Goal: Task Accomplishment & Management: Manage account settings

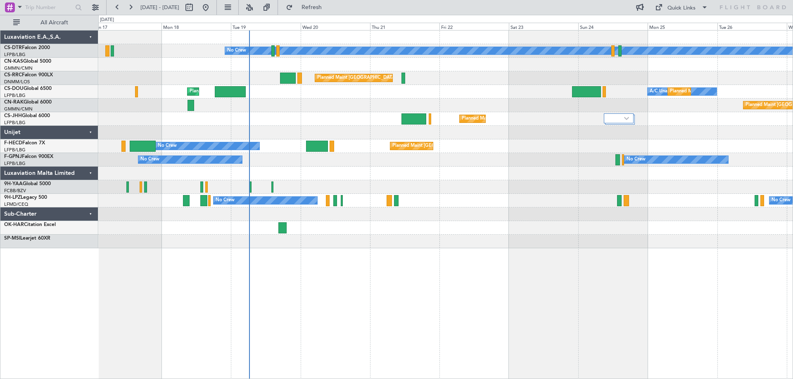
click at [412, 244] on div "No Crew Planned Maint Paris (Le Bourget) Planned Maint Paris (Le Bourget) A/C U…" at bounding box center [445, 204] width 694 height 349
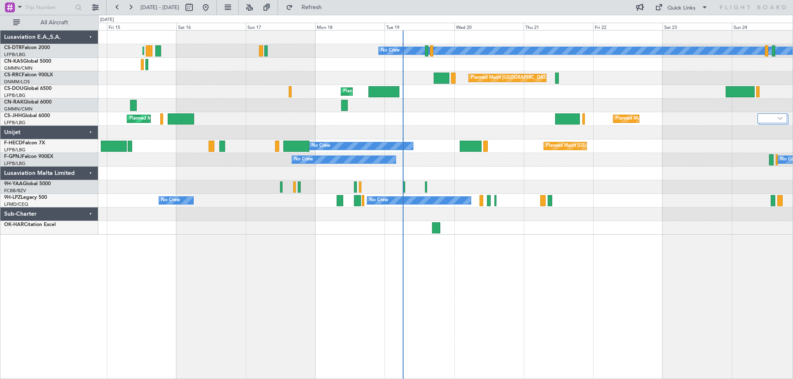
click at [714, 252] on div "No Crew Planned Maint Paris (Le Bourget) Planned Maint Sofia Planned Maint Pari…" at bounding box center [445, 204] width 694 height 349
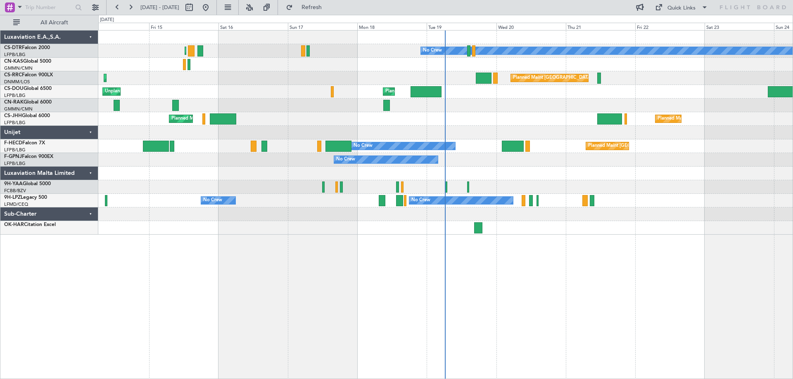
click at [719, 252] on div "No Crew Planned Maint Paris (Le Bourget) Planned Maint Sofia Planned Maint Pari…" at bounding box center [445, 204] width 694 height 349
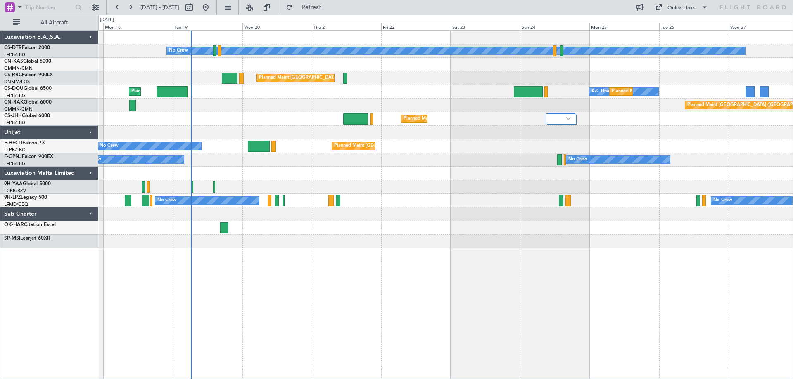
click at [490, 248] on div "No Crew Planned Maint Paris (Le Bourget) Planned Maint Paris (Le Bourget) Plann…" at bounding box center [445, 204] width 694 height 349
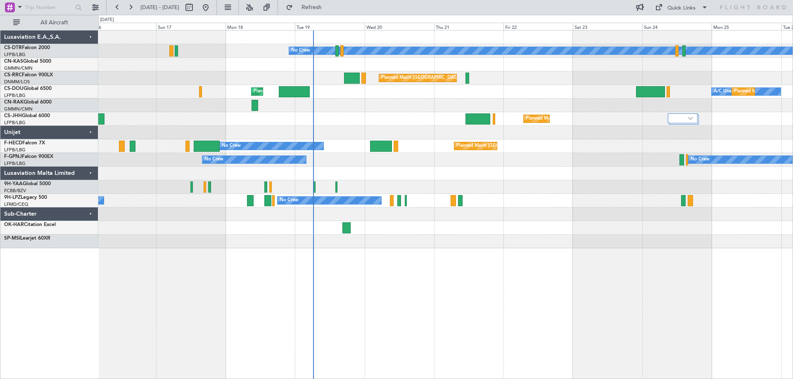
click at [656, 284] on div "No Crew Planned Maint Paris (Le Bourget) Planned Maint Paris (Le Bourget) Plann…" at bounding box center [445, 204] width 694 height 349
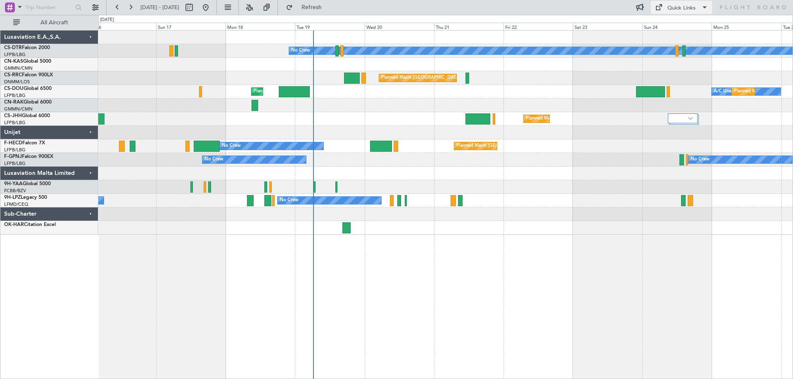
click at [705, 8] on span at bounding box center [704, 7] width 10 height 10
drag, startPoint x: 681, startPoint y: 24, endPoint x: 677, endPoint y: 31, distance: 7.6
click at [677, 31] on button "Trip Builder" at bounding box center [682, 27] width 62 height 20
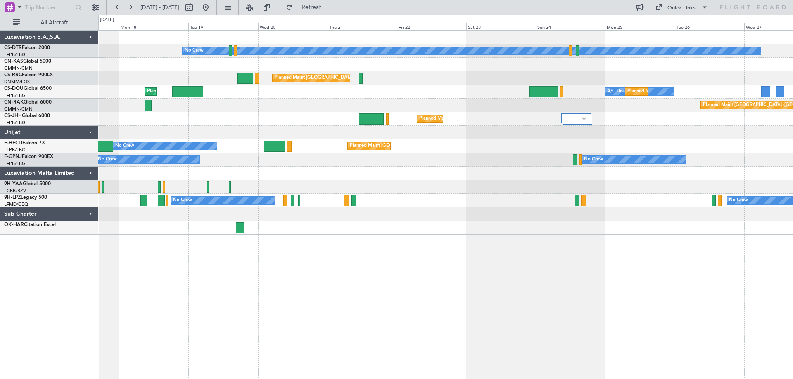
click at [609, 168] on div "No Crew Planned Maint Paris (Le Bourget) Planned Maint Paris (Le Bourget) A/C U…" at bounding box center [445, 133] width 694 height 204
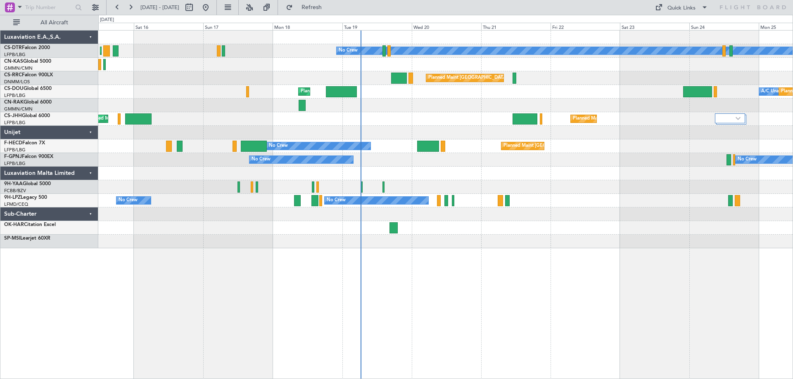
click at [418, 230] on div at bounding box center [445, 228] width 694 height 14
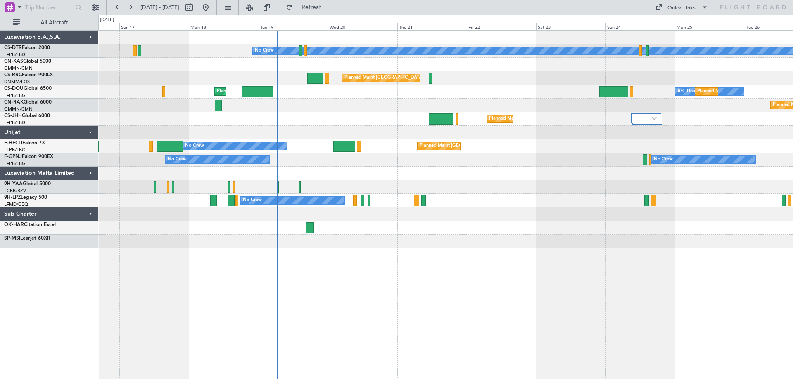
click at [368, 230] on div at bounding box center [445, 228] width 694 height 14
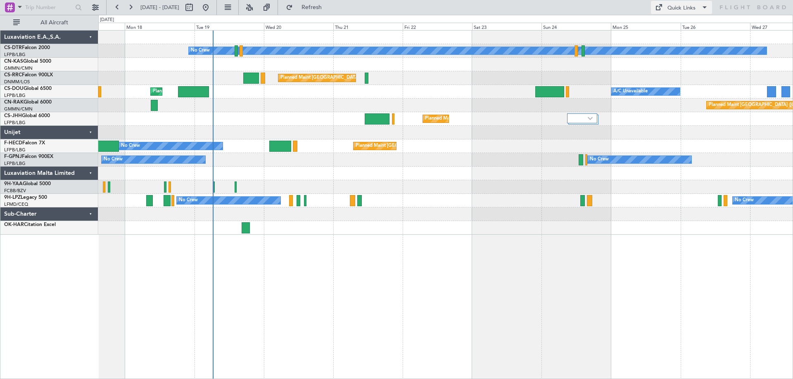
click at [703, 9] on span at bounding box center [704, 7] width 10 height 10
click at [686, 28] on button "Trip Builder" at bounding box center [682, 27] width 62 height 20
click at [643, 190] on div "No Crew Planned Maint Paris (Le Bourget) Planned Maint Paris (Le Bourget) Plann…" at bounding box center [445, 133] width 694 height 204
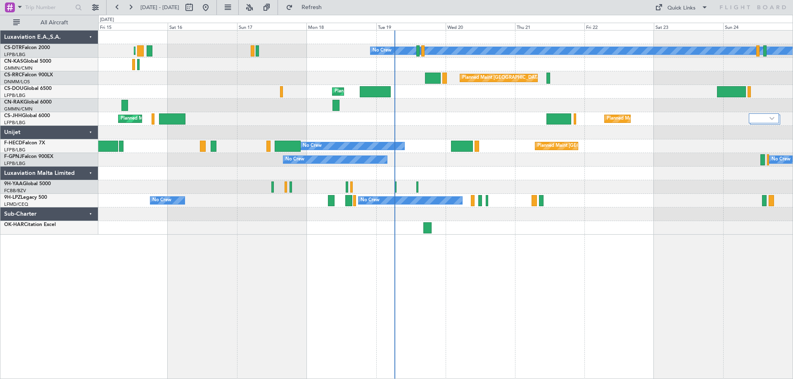
click at [618, 232] on div "No Crew Planned Maint Paris (Le Bourget) Planned Maint Sofia Planned Maint Pari…" at bounding box center [445, 204] width 694 height 349
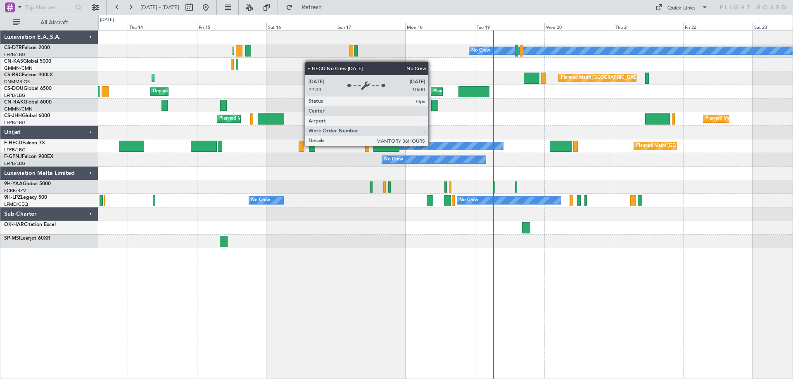
click at [432, 146] on div "No Crew" at bounding box center [451, 145] width 104 height 7
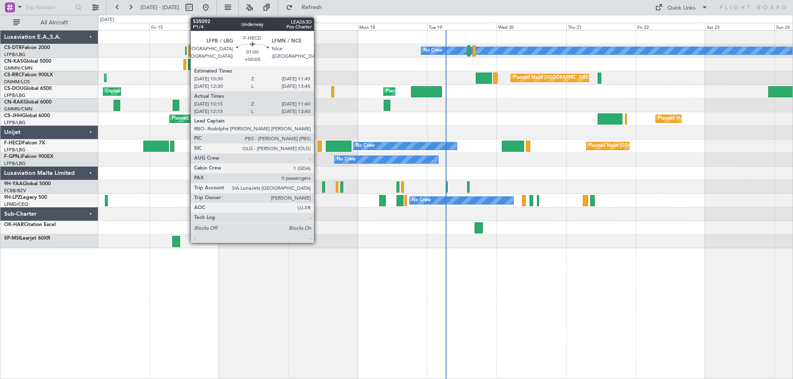
click at [317, 146] on div at bounding box center [319, 146] width 4 height 11
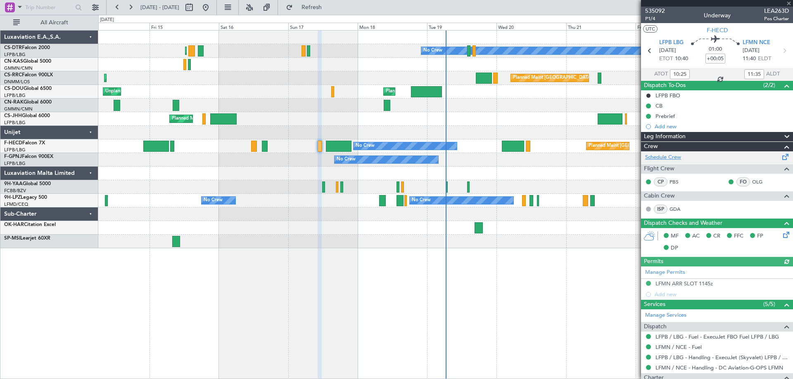
click at [670, 157] on link "Schedule Crew" at bounding box center [663, 158] width 36 height 8
click at [788, 3] on span at bounding box center [788, 3] width 8 height 7
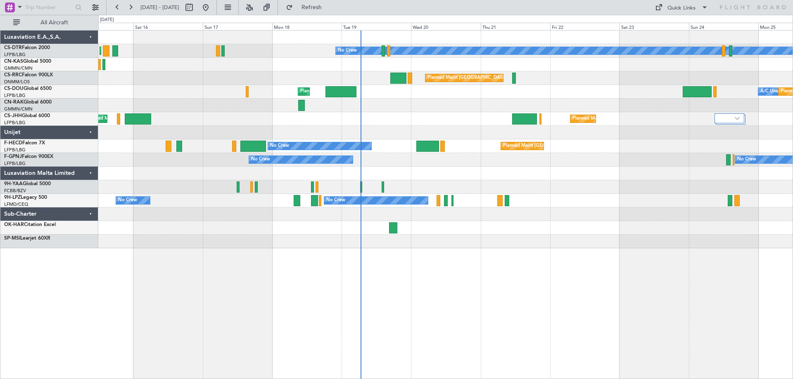
click at [567, 195] on div "No Crew Planned Maint Paris (Le Bourget) Planned Maint Sofia Planned Maint Pari…" at bounding box center [445, 140] width 694 height 218
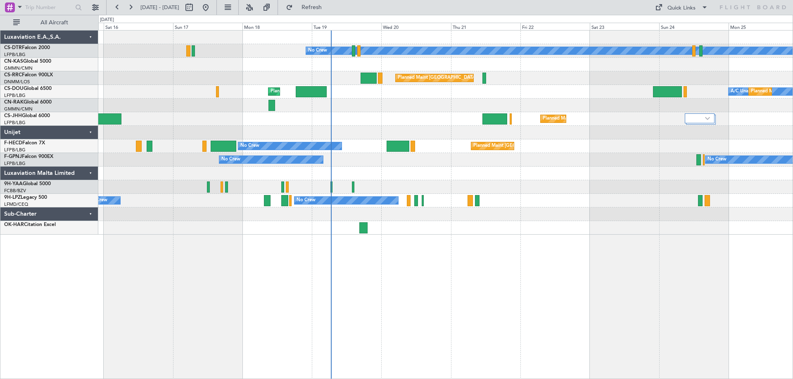
click at [666, 237] on div "No Crew Planned Maint Paris (Le Bourget) Planned Maint Sofia Planned Maint Pari…" at bounding box center [445, 204] width 694 height 349
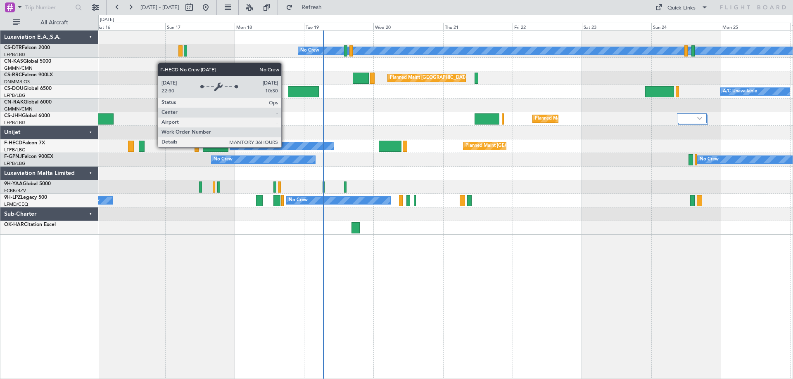
click at [285, 147] on div "No Crew" at bounding box center [282, 145] width 104 height 7
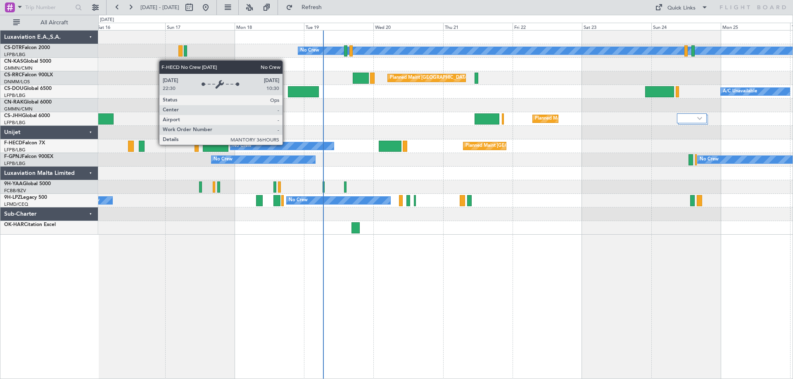
click at [286, 144] on div "No Crew" at bounding box center [282, 145] width 104 height 7
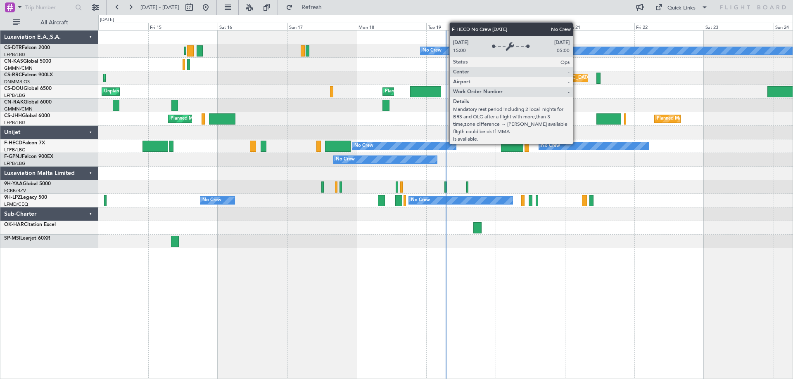
click at [576, 144] on div "No Crew" at bounding box center [593, 145] width 109 height 7
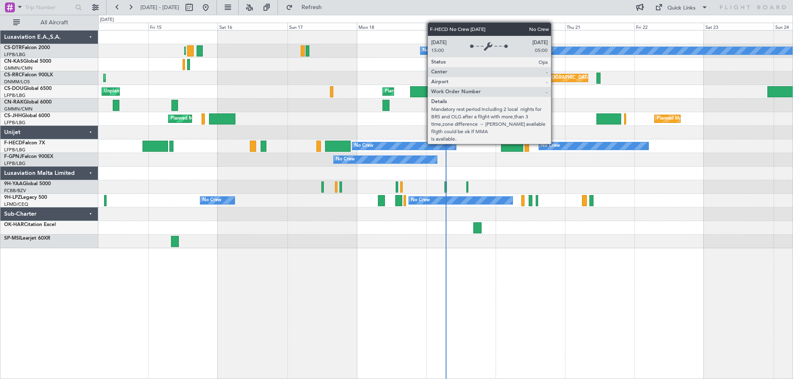
click at [554, 144] on div "No Crew" at bounding box center [550, 146] width 19 height 12
click at [554, 143] on div "No Crew" at bounding box center [550, 146] width 19 height 12
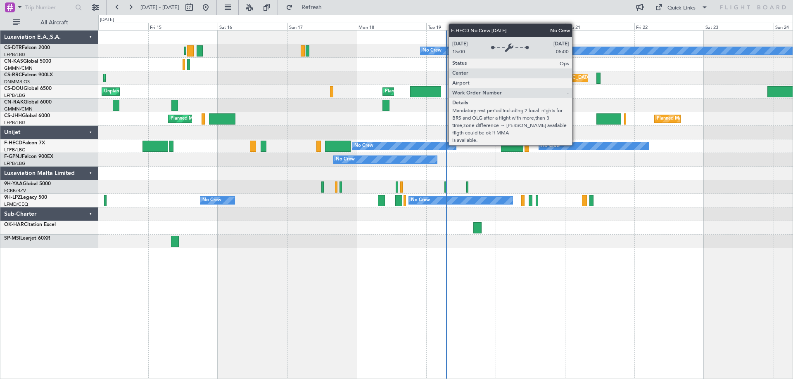
click at [575, 145] on div "No Crew" at bounding box center [593, 145] width 109 height 7
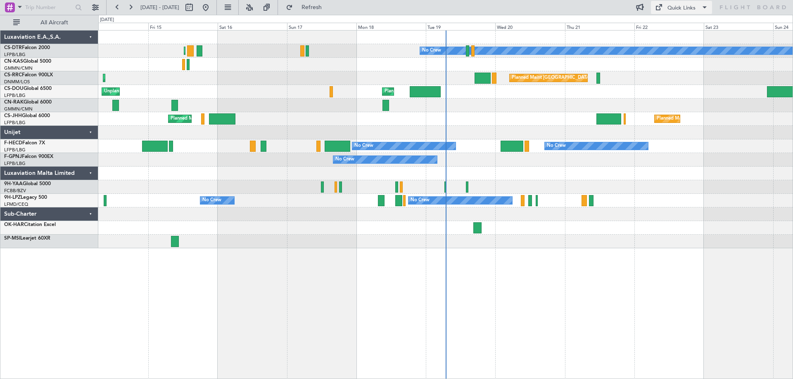
click at [706, 8] on span at bounding box center [704, 7] width 10 height 10
click at [661, 26] on button "Trip Builder" at bounding box center [682, 27] width 62 height 20
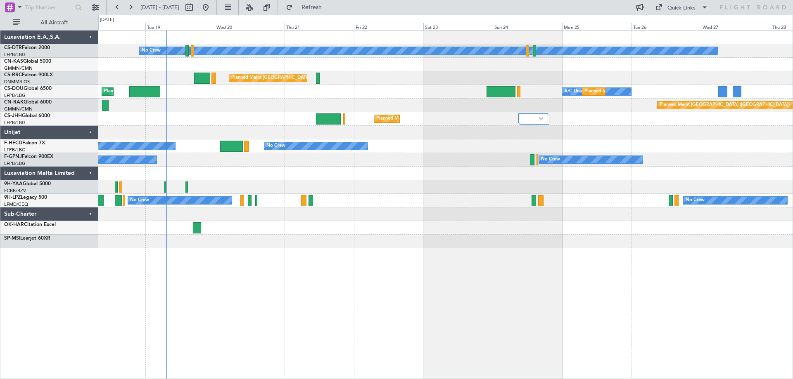
click at [408, 109] on div "No Crew Planned Maint Paris (Le Bourget) Planned Maint London (Luton) A/C Unava…" at bounding box center [445, 140] width 694 height 218
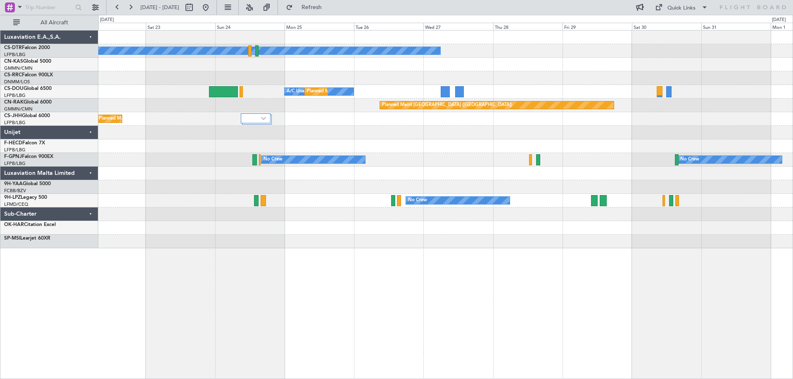
click at [180, 111] on div "No Crew Planned Maint Paris (Le Bourget) A/C Unavailable Planned Maint Paris (L…" at bounding box center [445, 140] width 694 height 218
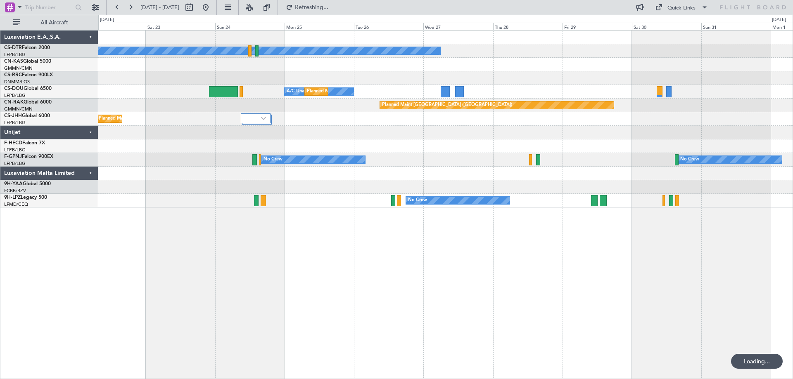
click at [429, 147] on div "No Crew Planned Maint Paris (Le Bourget) A/C Unavailable Planned Maint Paris (L…" at bounding box center [445, 119] width 694 height 177
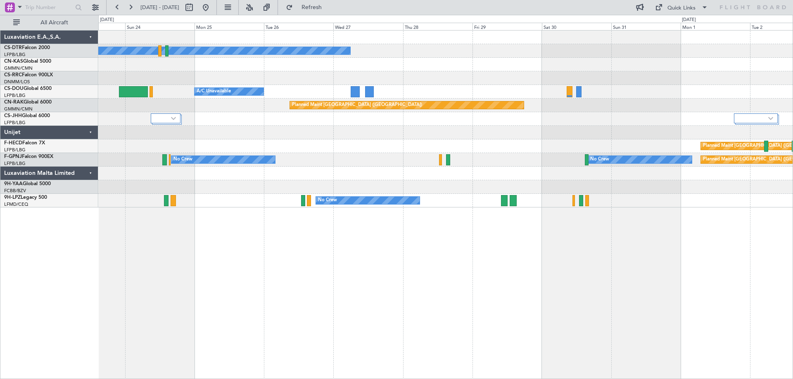
click at [720, 216] on div "No Crew Planned Maint Paris (Le Bourget) Planned Maint Paris (Le Bourget) A/C U…" at bounding box center [445, 204] width 694 height 349
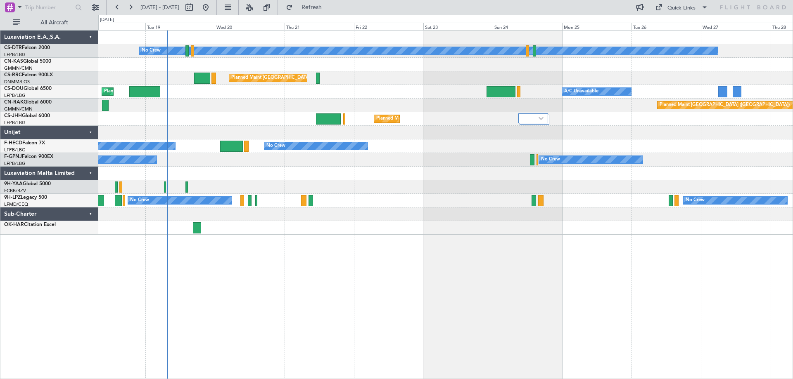
click at [596, 233] on div "No Crew Planned Maint Paris (Le Bourget) Planned Maint London (Luton) Planned M…" at bounding box center [445, 133] width 694 height 204
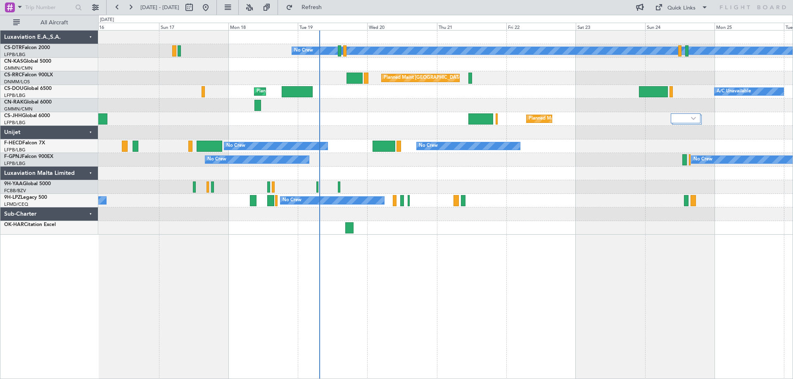
click at [514, 82] on div "Planned Maint Paris (Le Bourget) Planned Maint Lagos (Murtala Muhammed)" at bounding box center [445, 78] width 694 height 14
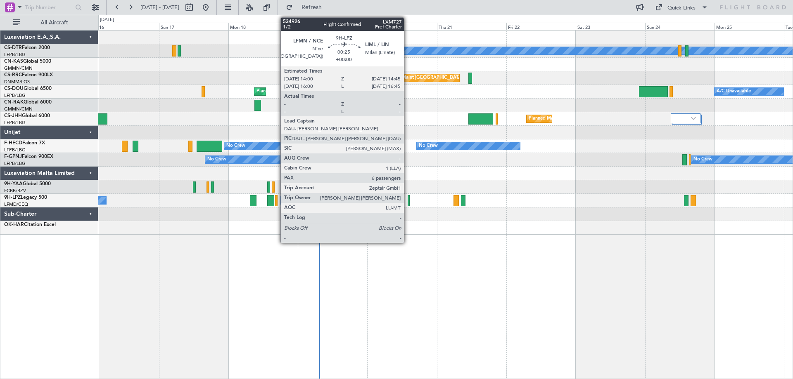
click at [407, 204] on div at bounding box center [408, 200] width 2 height 11
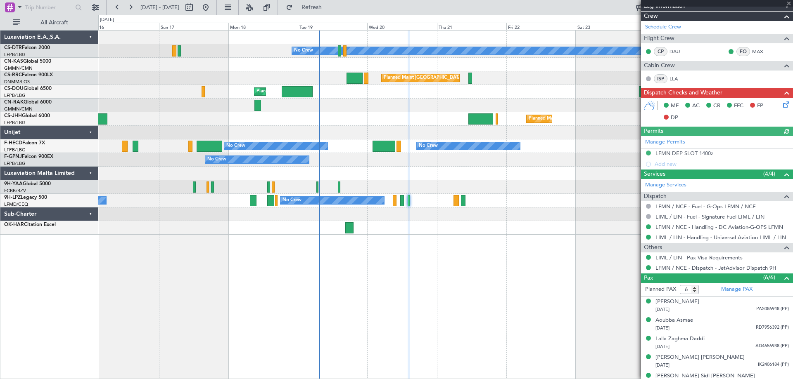
scroll to position [180, 0]
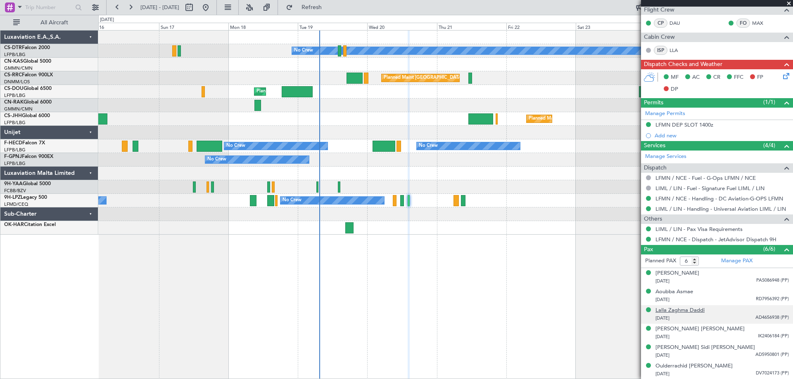
click at [690, 310] on div "Lalla Zaghma Daddi" at bounding box center [679, 311] width 49 height 8
click at [682, 312] on div "Lalla Zaghma Daddi" at bounding box center [679, 311] width 49 height 8
click at [786, 2] on span at bounding box center [788, 3] width 8 height 7
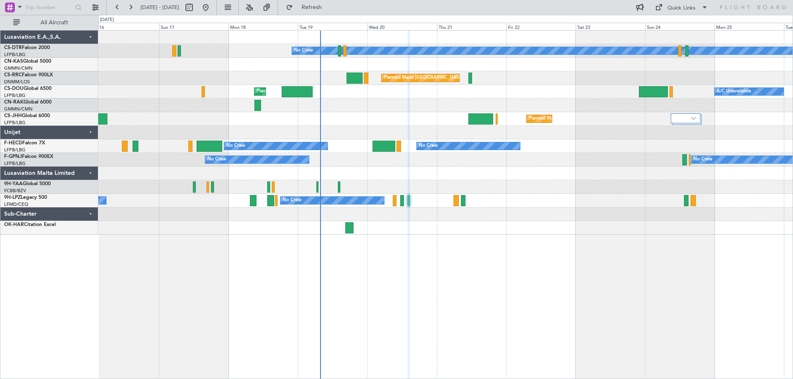
type input "0"
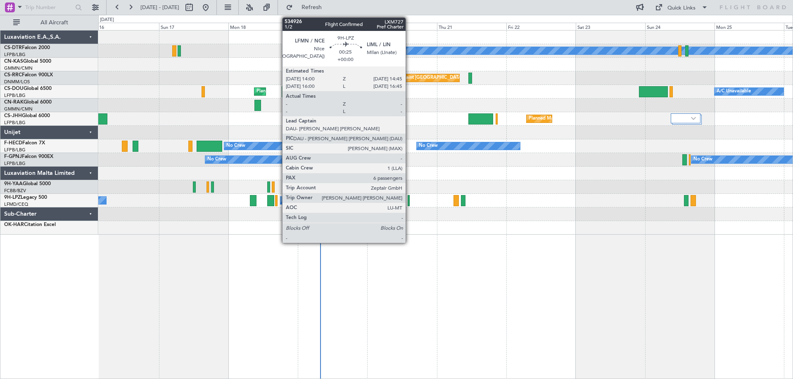
click at [409, 206] on div at bounding box center [408, 200] width 2 height 11
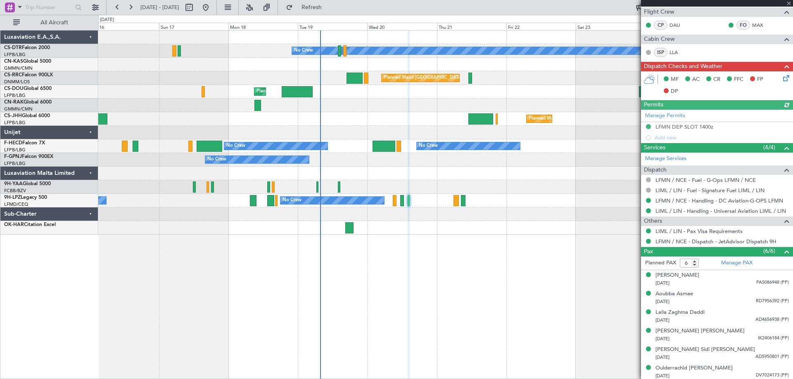
scroll to position [180, 0]
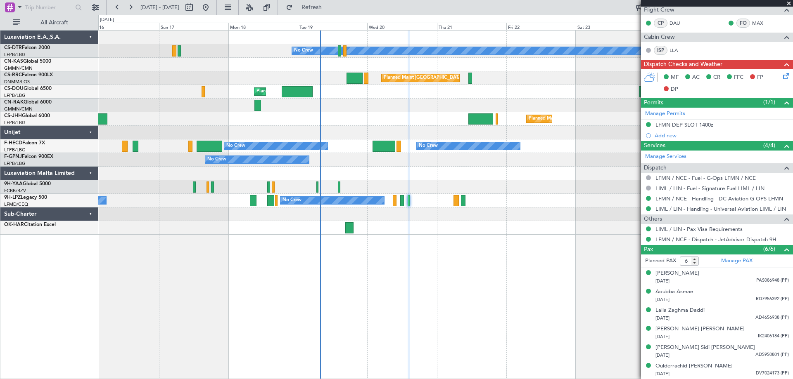
click at [531, 194] on div at bounding box center [445, 187] width 694 height 14
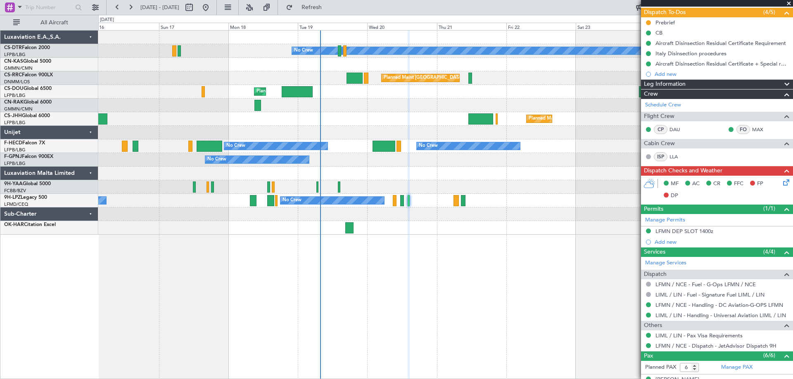
scroll to position [31, 0]
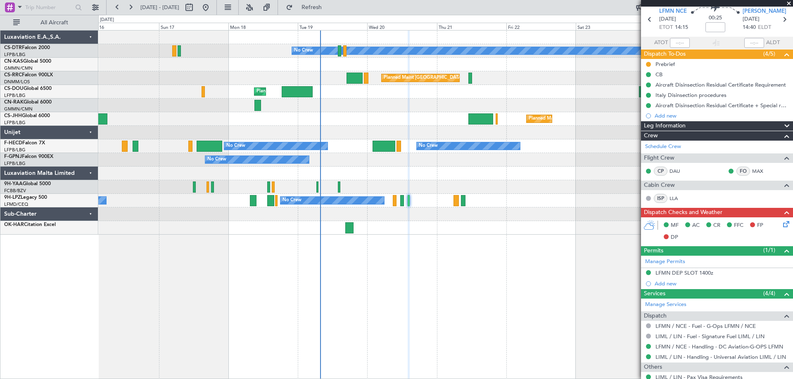
click at [446, 228] on div at bounding box center [445, 228] width 694 height 14
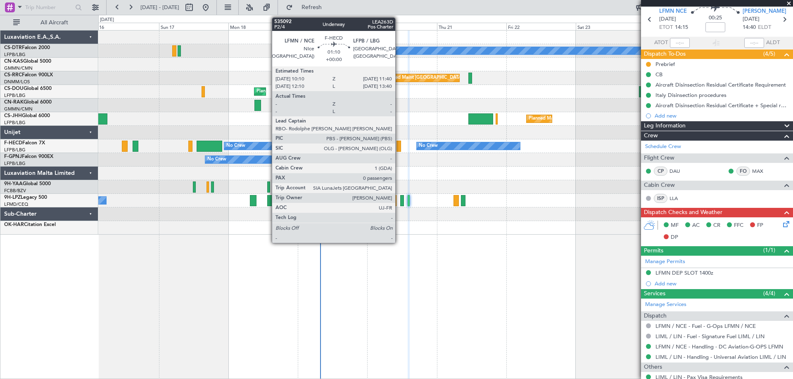
click at [399, 149] on div at bounding box center [398, 146] width 5 height 11
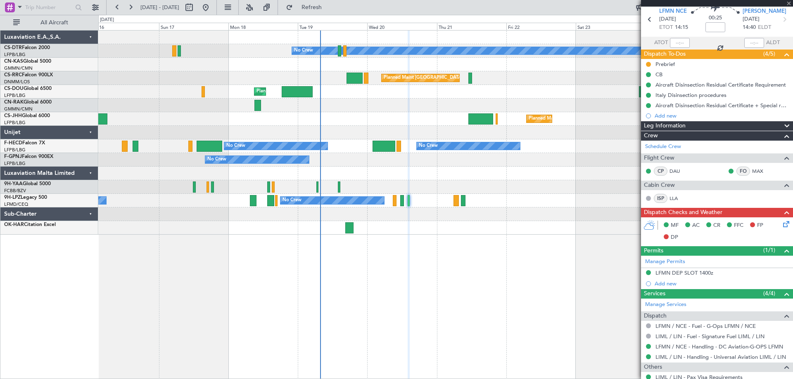
type input "0"
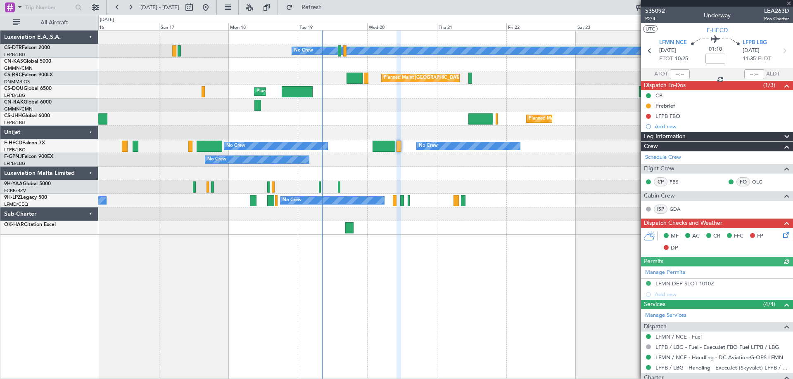
click at [788, 4] on div at bounding box center [717, 3] width 152 height 7
click at [790, 2] on span at bounding box center [788, 3] width 8 height 7
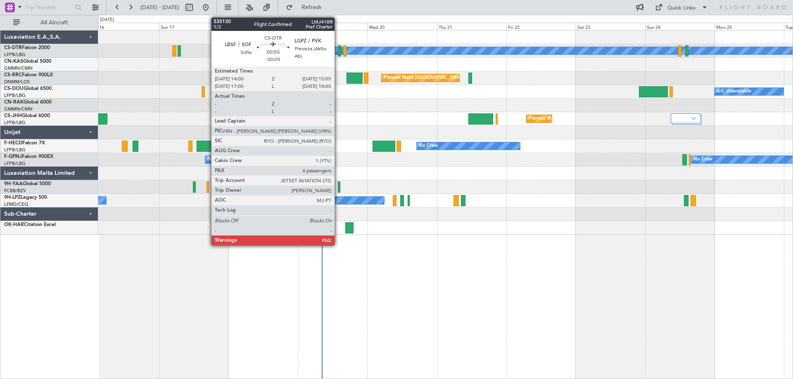
click at [338, 54] on div at bounding box center [339, 50] width 3 height 11
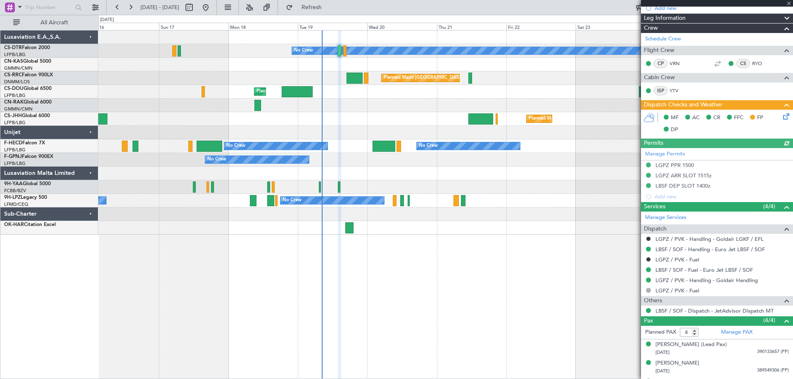
scroll to position [163, 0]
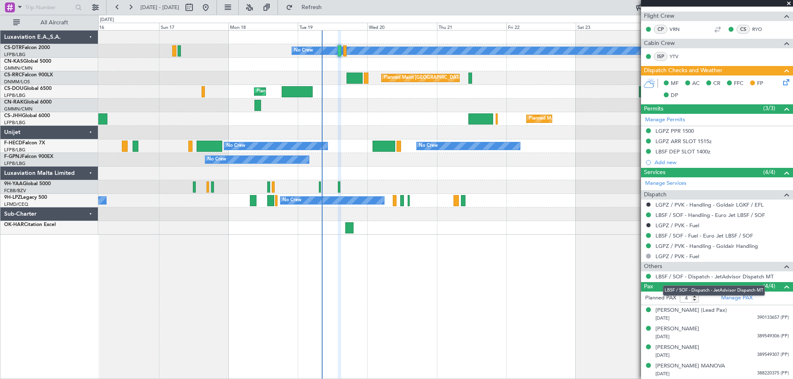
click at [729, 298] on mat-tooltip-component "LBSF / SOF - Dispatch - JetAdvisor Dispatch MT" at bounding box center [714, 291] width 114 height 22
click at [726, 298] on link "Manage PAX" at bounding box center [736, 298] width 31 height 8
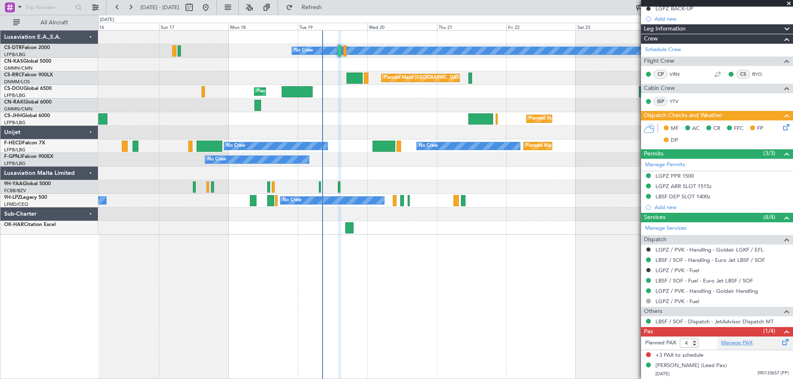
scroll to position [118, 0]
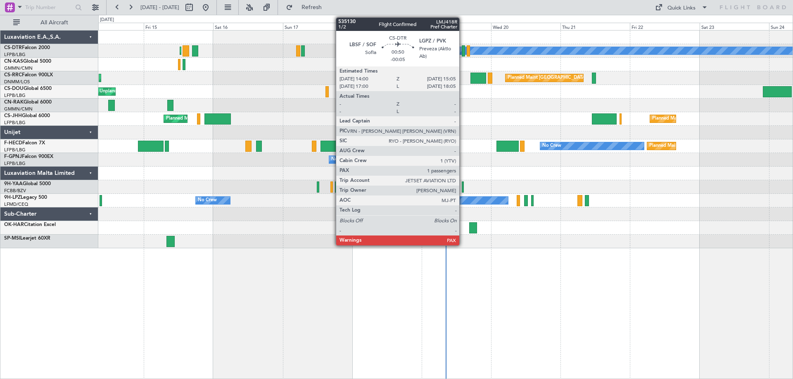
click at [463, 52] on div at bounding box center [463, 50] width 3 height 11
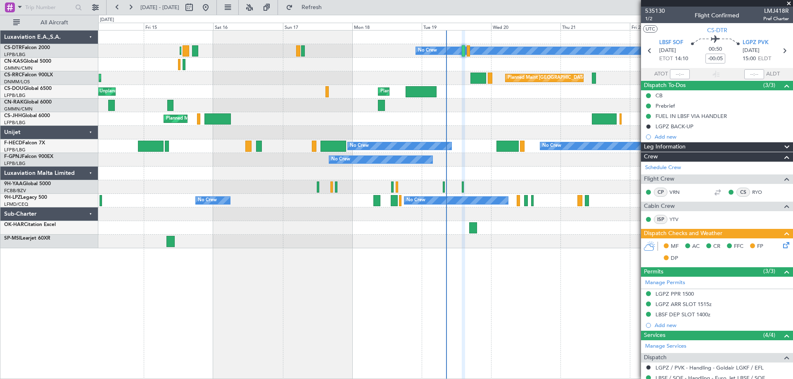
drag, startPoint x: 788, startPoint y: 4, endPoint x: 758, endPoint y: 23, distance: 34.7
click at [788, 4] on span at bounding box center [788, 3] width 8 height 7
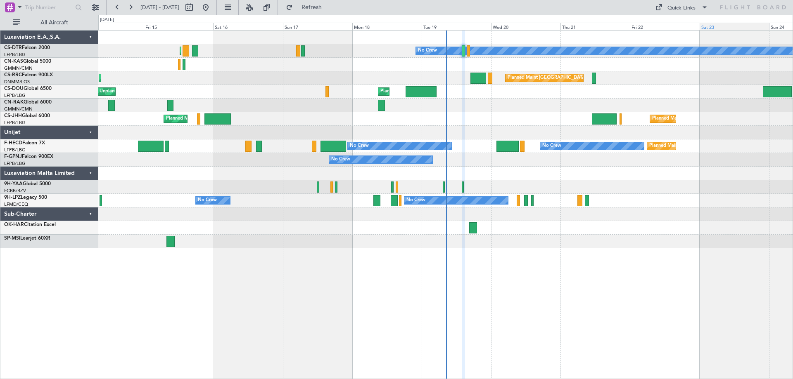
type input "0"
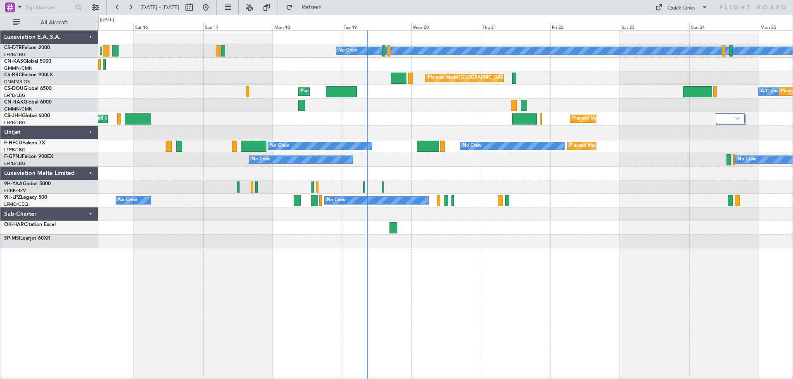
click at [567, 156] on div "No Crew Planned Maint Paris (Le Bourget) Planned Maint Sofia Planned Maint Pari…" at bounding box center [445, 140] width 694 height 218
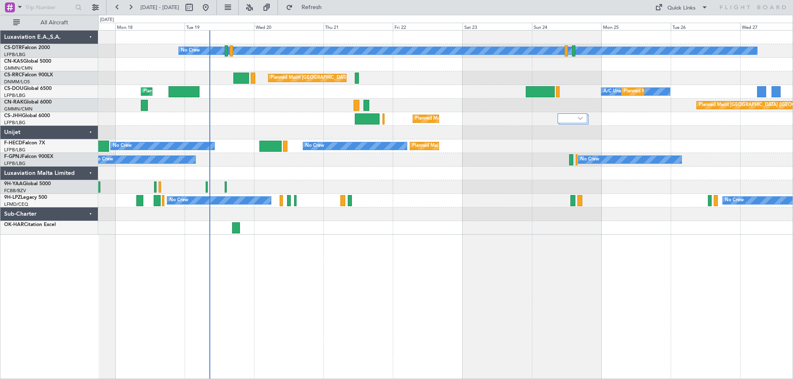
click at [464, 170] on div at bounding box center [445, 174] width 694 height 14
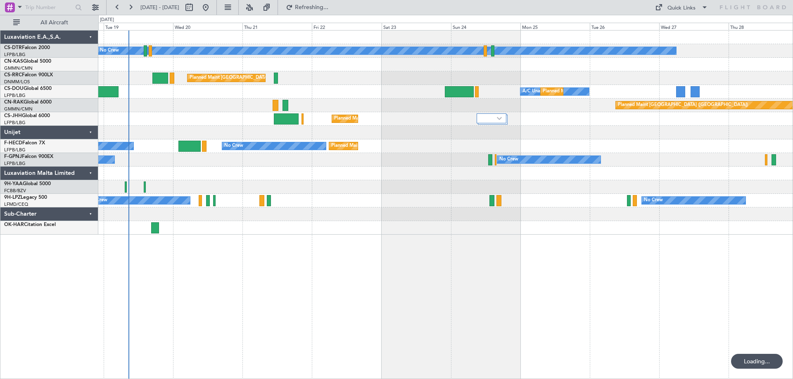
click at [554, 151] on div "Planned Maint Paris (Le Bourget) No Crew No Crew Planned Maint Paris (Le Bourge…" at bounding box center [445, 147] width 694 height 14
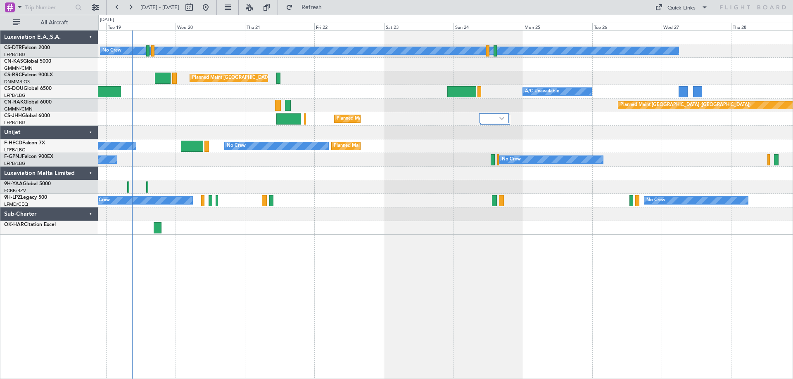
click at [380, 109] on div "No Crew Planned Maint Paris (Le Bourget) Planned Maint Paris (Le Bourget) A/C U…" at bounding box center [445, 133] width 694 height 204
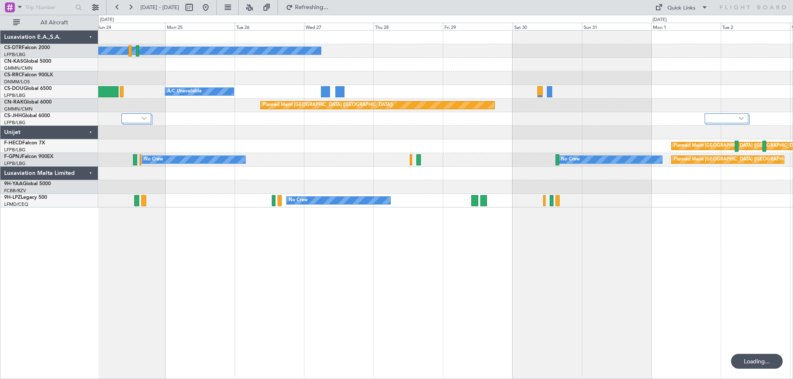
click at [397, 110] on div "No Crew Planned Maint Paris (Le Bourget) A/C Unavailable Planned Maint Berlin (…" at bounding box center [445, 119] width 694 height 177
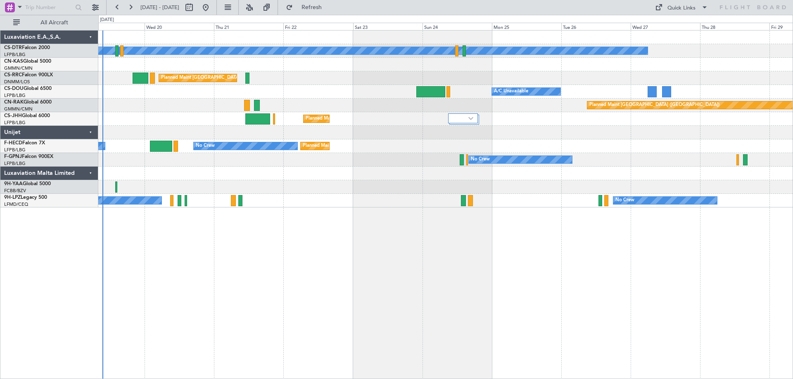
click at [667, 212] on div "No Crew Planned Maint Paris (Le Bourget) Planned Maint Paris (Le Bourget) A/C U…" at bounding box center [445, 204] width 694 height 349
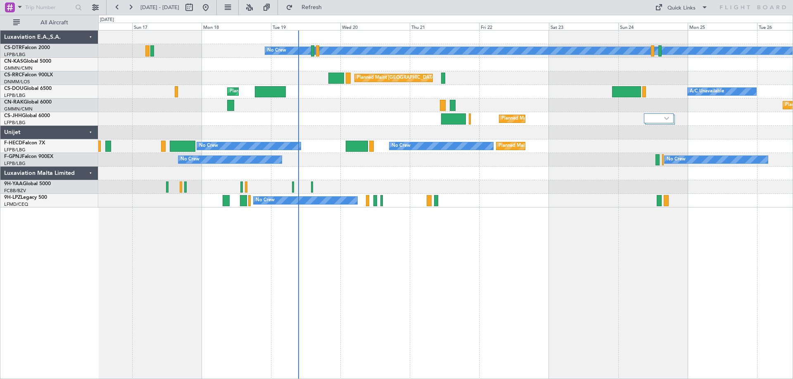
click at [754, 285] on div "No Crew Planned Maint Paris (Le Bourget) Planned Maint Paris (Le Bourget) Plann…" at bounding box center [445, 204] width 694 height 349
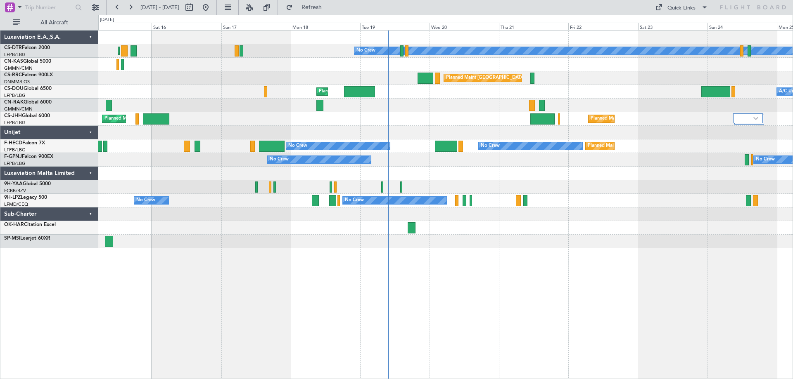
click at [332, 271] on div "No Crew Planned Maint Paris (Le Bourget) Planned Maint Sofia Planned Maint Pari…" at bounding box center [445, 204] width 694 height 349
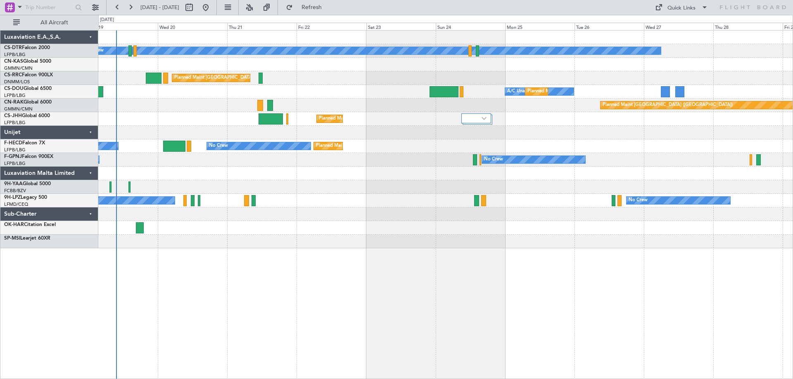
click at [298, 231] on div "No Crew Planned Maint Paris (Le Bourget) A/C Unavailable Planned Maint Paris (L…" at bounding box center [445, 204] width 694 height 349
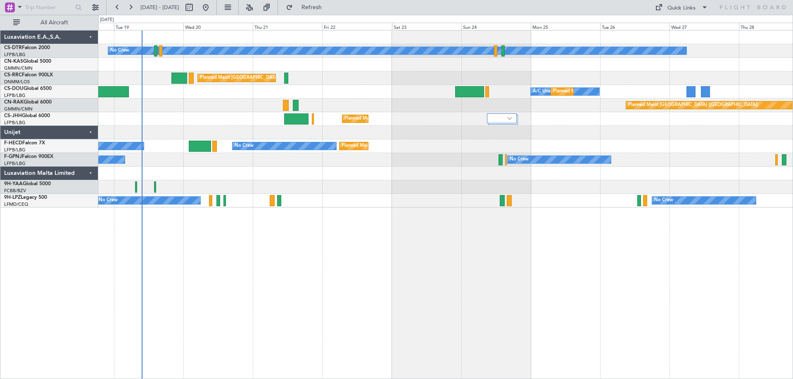
click at [407, 229] on div "No Crew Planned Maint Paris (Le Bourget) A/C Unavailable Planned Maint Paris (L…" at bounding box center [445, 204] width 694 height 349
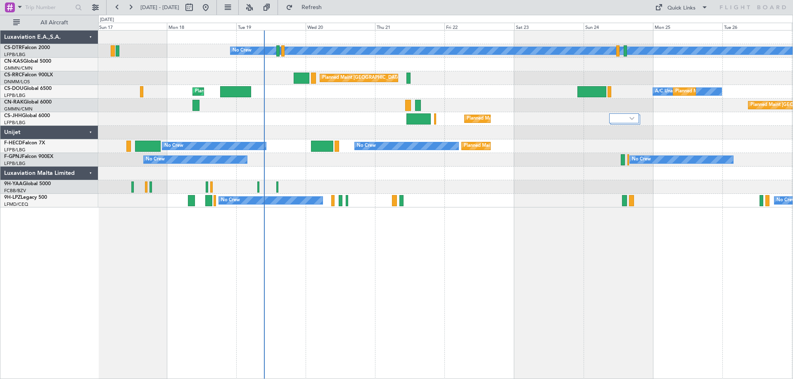
click at [427, 241] on div "No Crew Planned Maint Paris (Le Bourget) Planned Maint Paris (Le Bourget) A/C U…" at bounding box center [445, 204] width 694 height 349
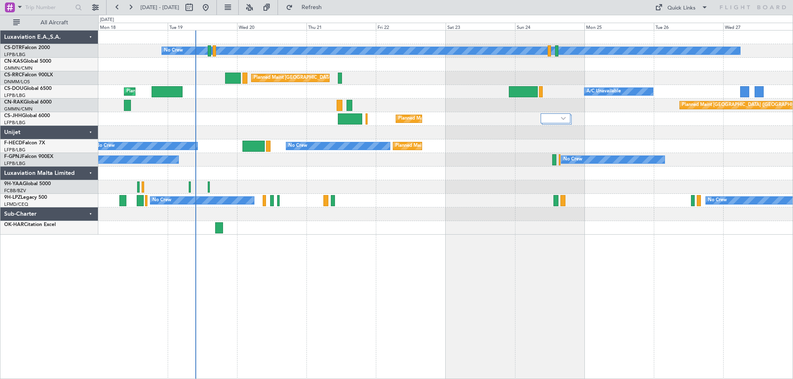
click at [502, 222] on div at bounding box center [445, 228] width 694 height 14
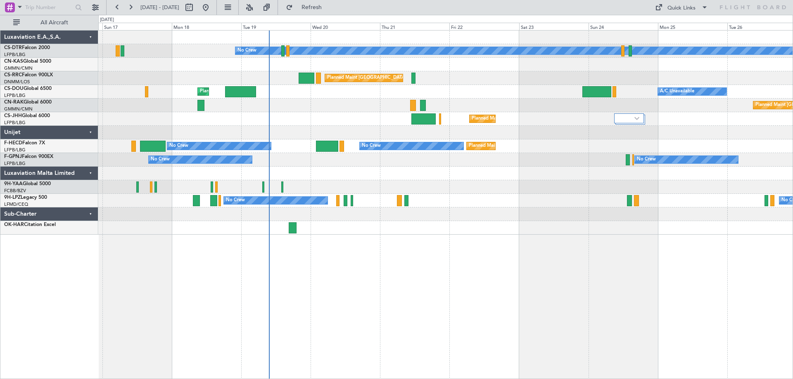
click at [545, 230] on div "No Crew Planned Maint Paris (Le Bourget) Planned Maint Paris (Le Bourget) Plann…" at bounding box center [445, 133] width 694 height 204
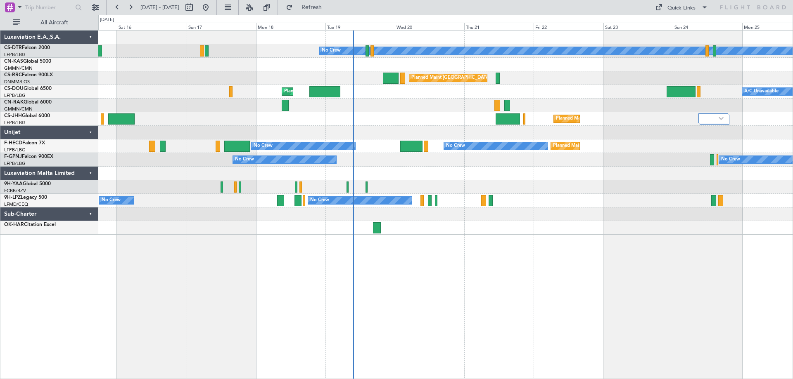
click at [503, 263] on div "No Crew Planned Maint Paris (Le Bourget) Planned Maint Sofia Planned Maint Pari…" at bounding box center [445, 204] width 694 height 349
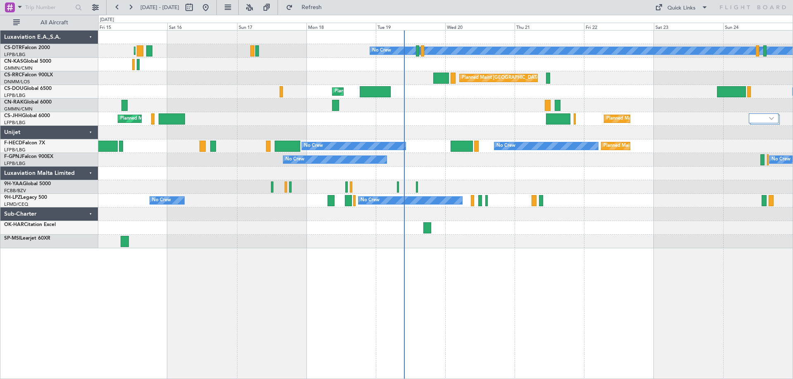
click at [389, 212] on div at bounding box center [445, 215] width 694 height 14
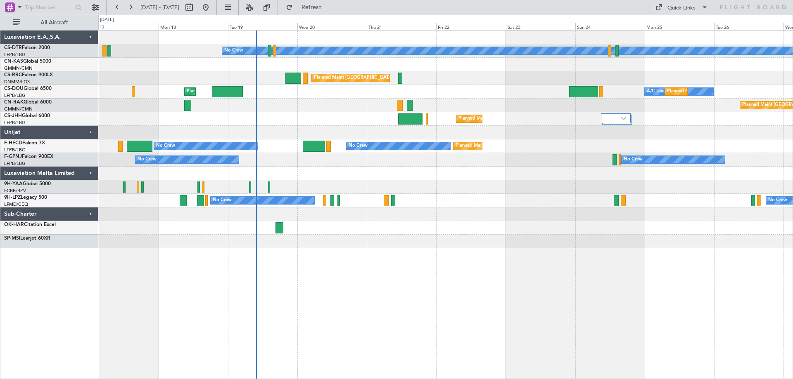
click at [321, 201] on div "No Crew No Crew No Crew" at bounding box center [445, 201] width 694 height 14
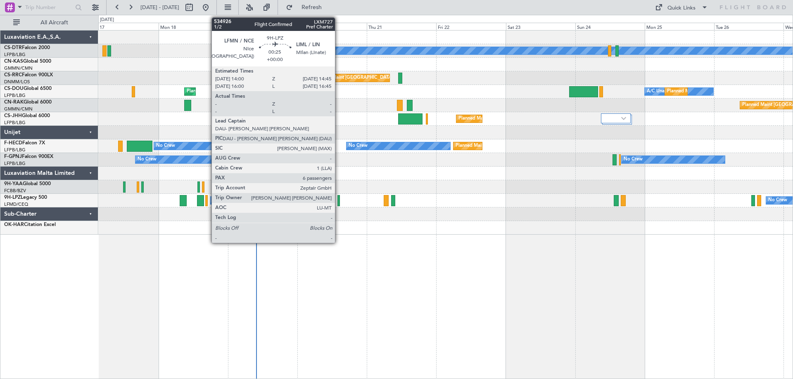
click at [338, 203] on div at bounding box center [338, 200] width 2 height 11
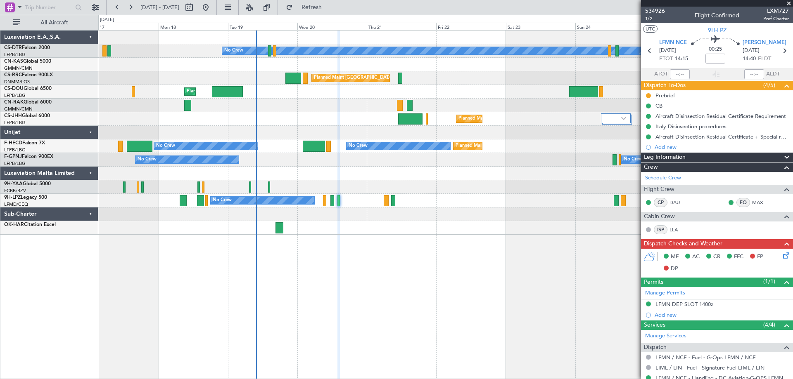
click at [341, 308] on div "No Crew Planned Maint Paris (Le Bourget) Planned Maint Paris (Le Bourget) Plann…" at bounding box center [445, 204] width 694 height 349
click at [791, 2] on span at bounding box center [788, 3] width 8 height 7
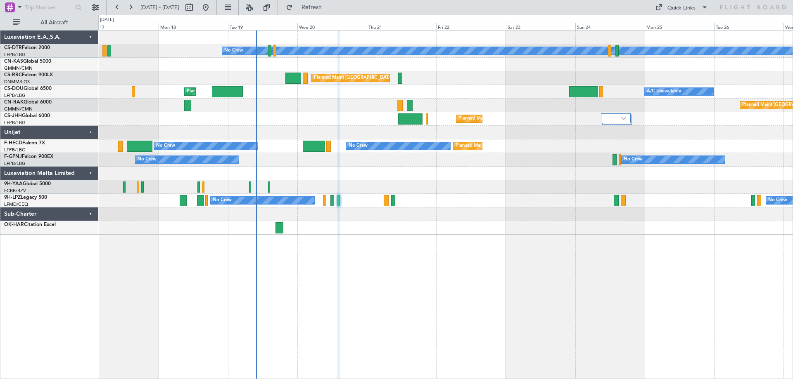
type input "0"
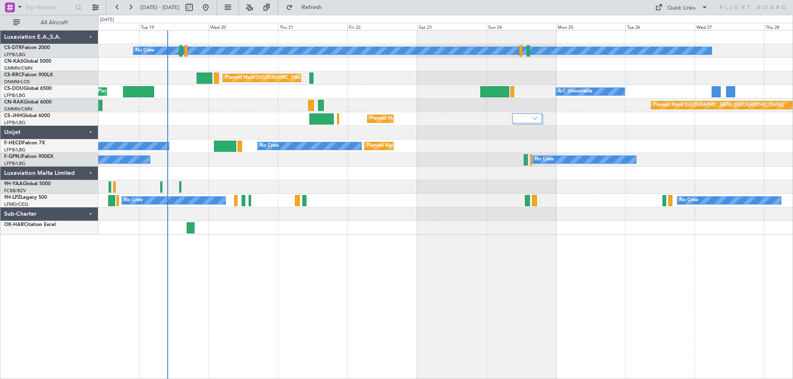
click at [440, 234] on div at bounding box center [445, 228] width 694 height 14
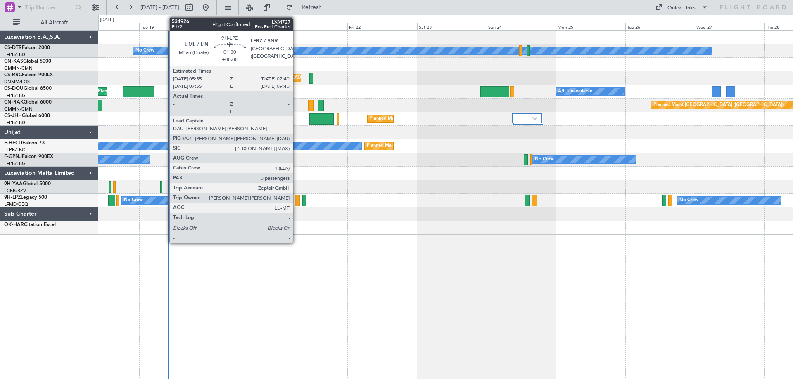
click at [296, 204] on div at bounding box center [297, 200] width 5 height 11
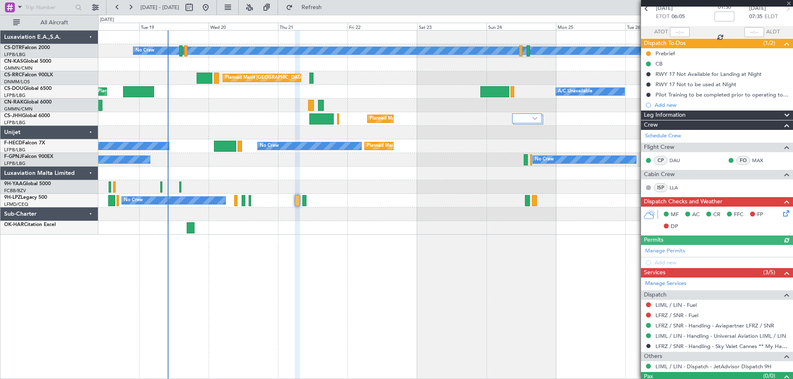
scroll to position [58, 0]
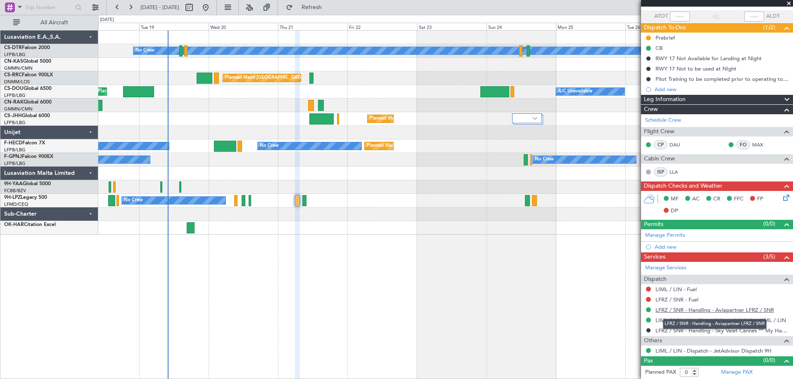
click at [717, 311] on link "LFRZ / SNR - Handling - Aviapartner LFRZ / SNR" at bounding box center [714, 310] width 118 height 7
click at [786, 2] on span at bounding box center [788, 3] width 8 height 7
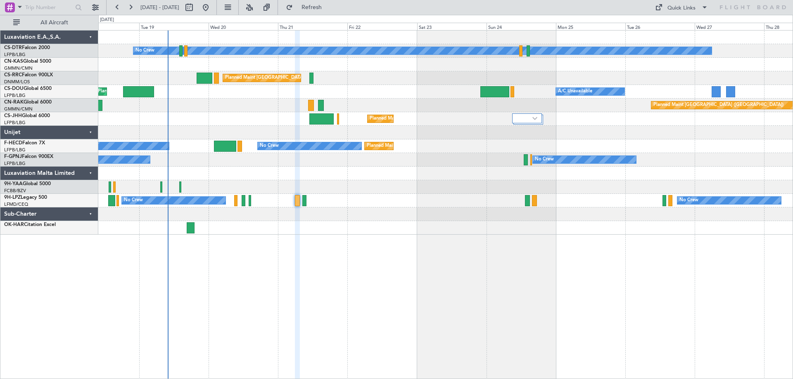
scroll to position [0, 0]
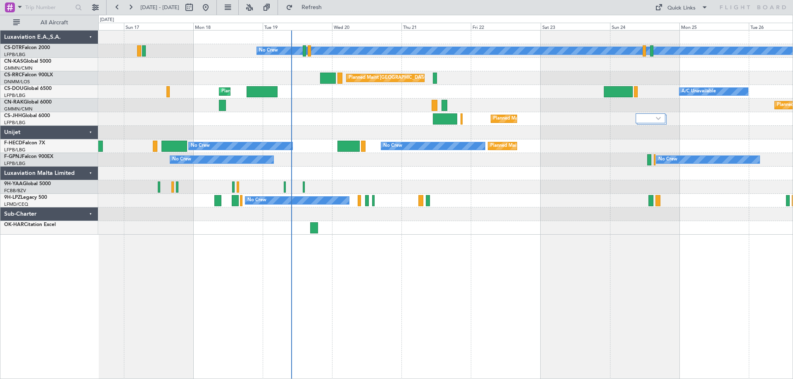
click at [474, 177] on div "No Crew Planned Maint Paris (Le Bourget) Planned Maint Paris (Le Bourget) Plann…" at bounding box center [445, 133] width 694 height 204
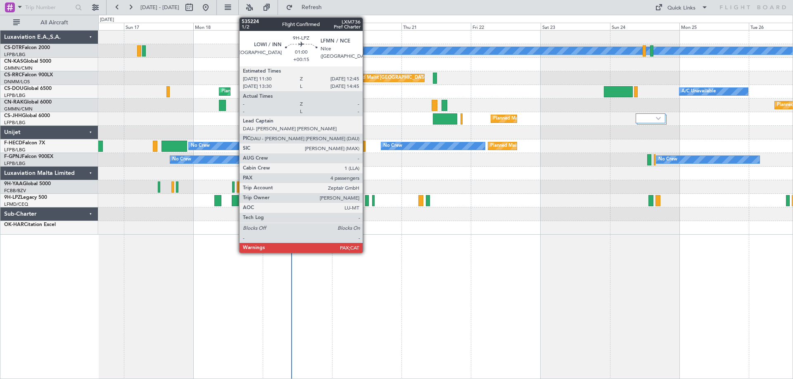
click at [366, 202] on div at bounding box center [367, 200] width 4 height 11
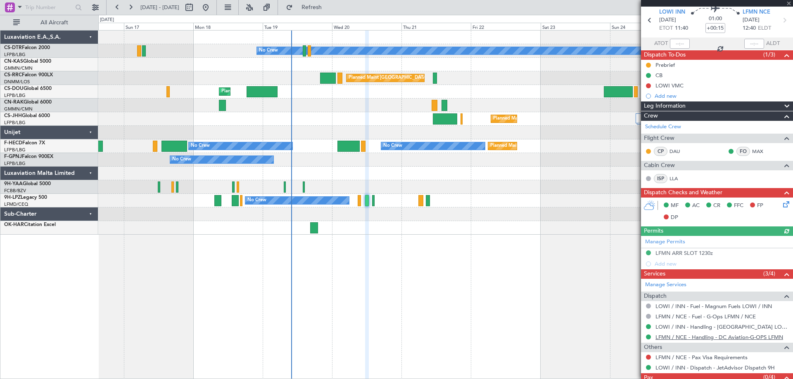
scroll to position [58, 0]
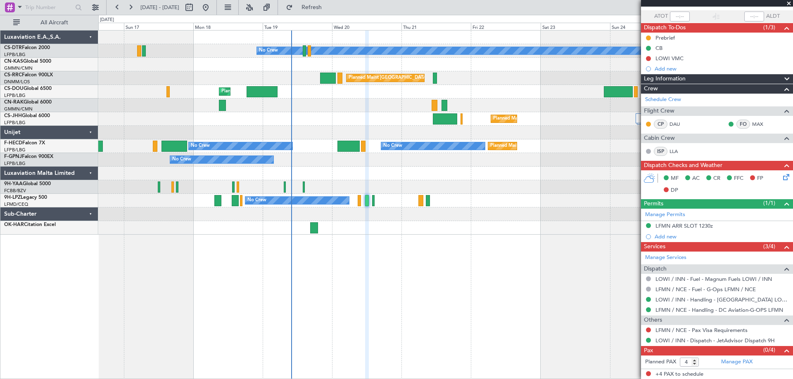
click at [424, 251] on div "No Crew Planned Maint Paris (Le Bourget) Planned Maint Paris (Le Bourget) Plann…" at bounding box center [445, 204] width 694 height 349
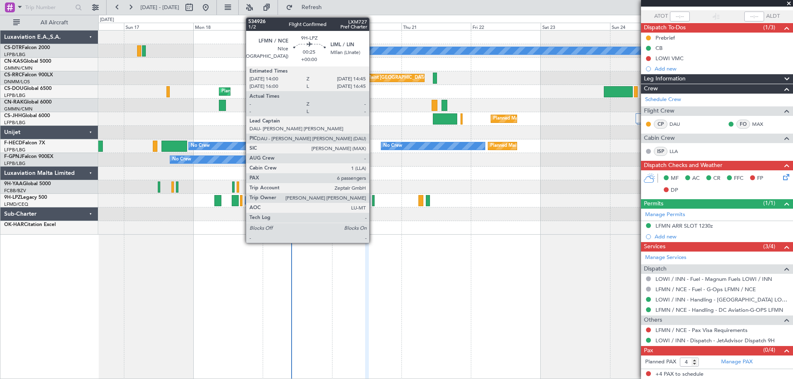
click at [373, 204] on div at bounding box center [373, 200] width 2 height 11
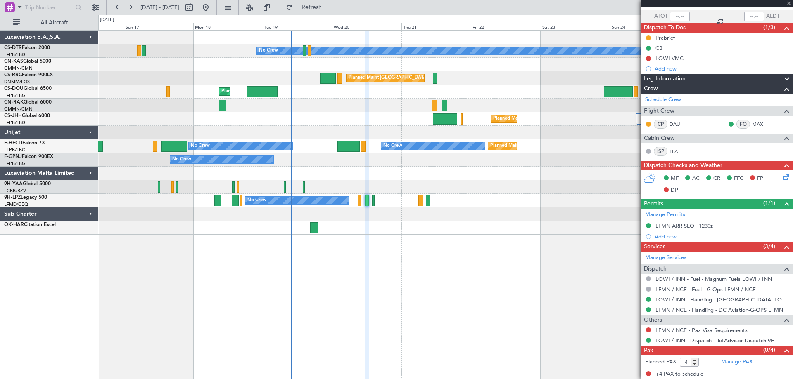
scroll to position [0, 0]
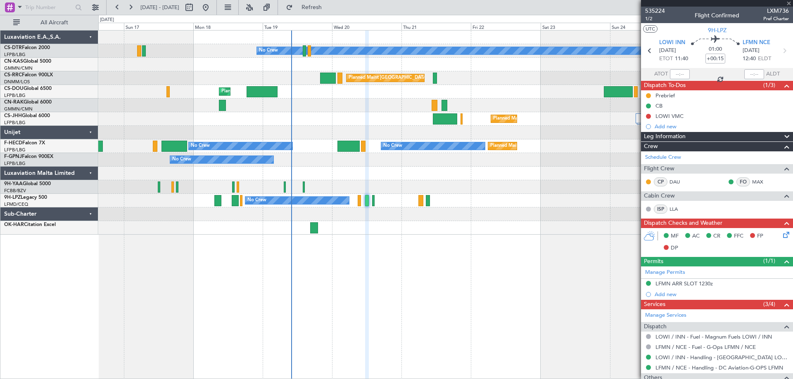
type input "6"
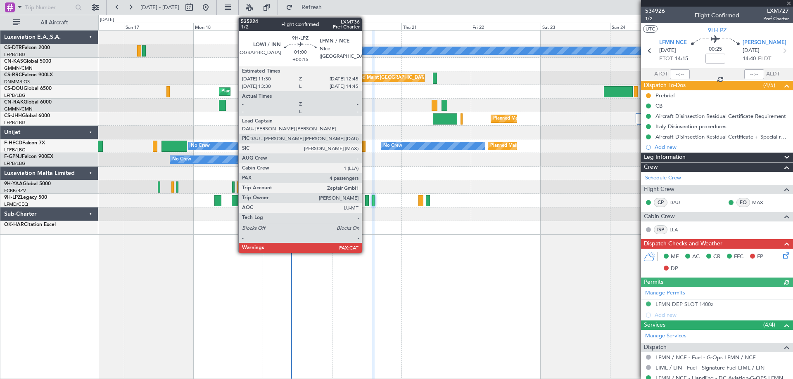
click at [365, 202] on div at bounding box center [367, 200] width 4 height 11
click at [367, 204] on div at bounding box center [367, 200] width 4 height 11
type input "+00:15"
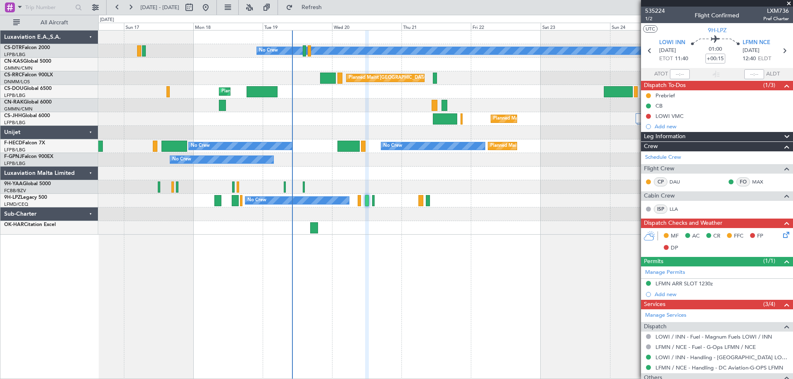
click at [788, 2] on span at bounding box center [788, 3] width 8 height 7
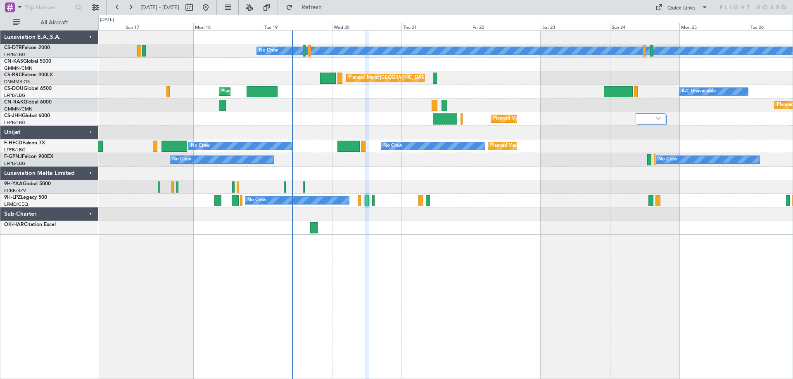
type input "0"
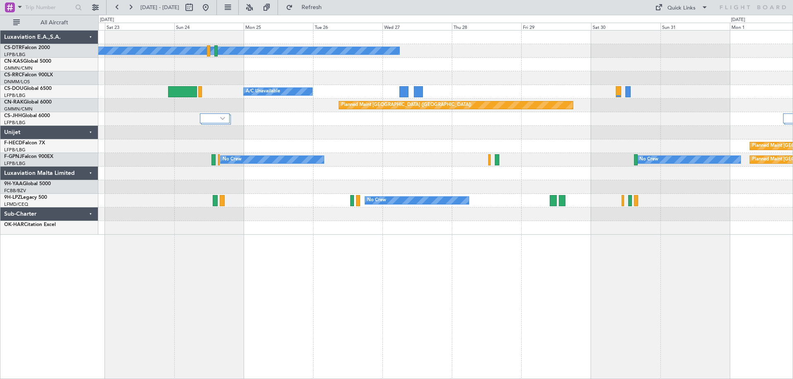
click at [381, 144] on div "No Crew Planned Maint Paris (Le Bourget) Planned Maint Paris (Le Bourget) A/C U…" at bounding box center [445, 133] width 694 height 204
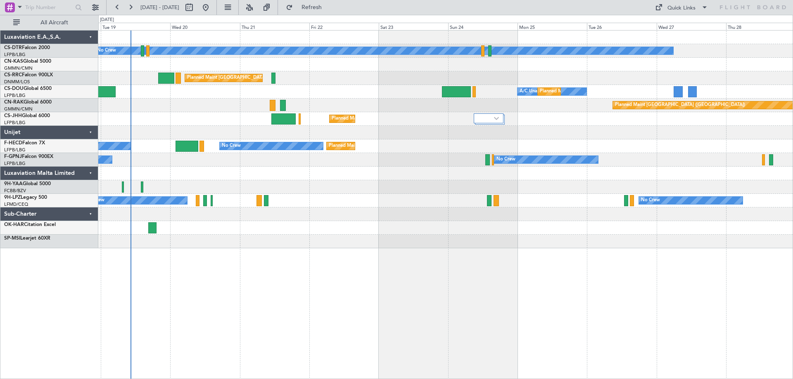
click at [102, 162] on div "No Crew Planned Maint Paris (Le Bourget) A/C Unavailable Planned Maint Paris (L…" at bounding box center [445, 140] width 694 height 218
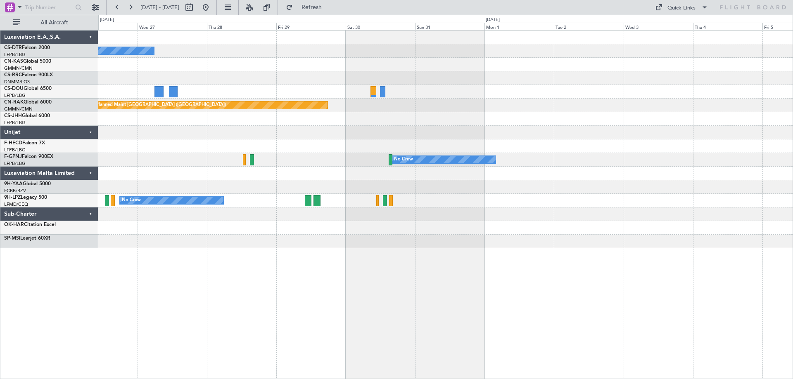
click at [10, 170] on div "No Crew Planned Maint Paris (Le Bourget) A/C Unavailable Planned Maint Berlin (…" at bounding box center [396, 197] width 793 height 364
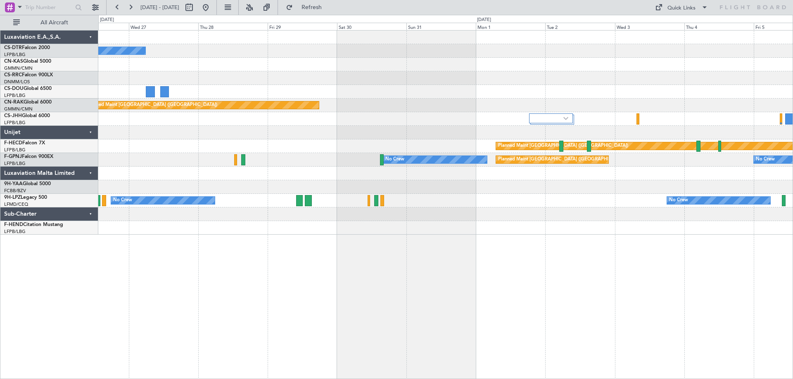
click at [719, 131] on div "No Crew A/C Unavailable Planned Maint Paris (Le Bourget) Planned Maint Berlin (…" at bounding box center [445, 133] width 694 height 204
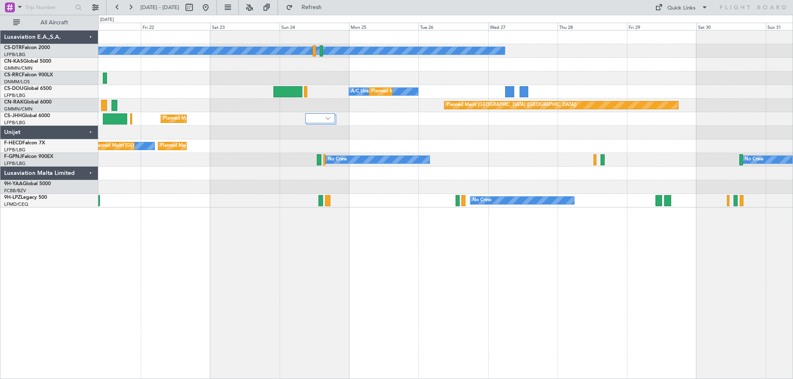
click at [392, 149] on div "No Crew Planned Maint Paris (Le Bourget) A/C Unavailable Planned Maint Paris (L…" at bounding box center [445, 119] width 694 height 177
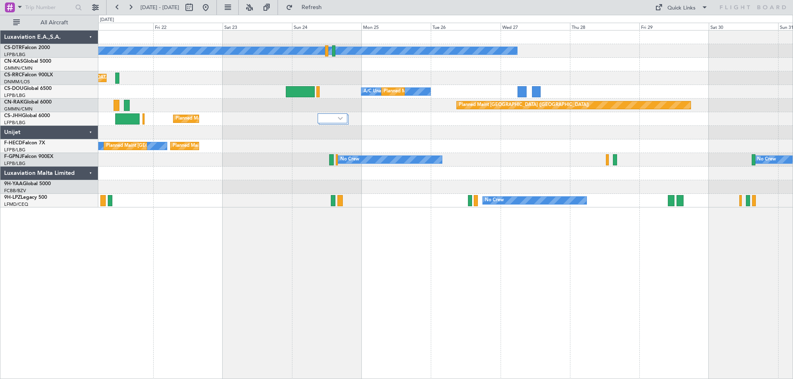
click at [661, 180] on div "No Crew Planned Maint Paris (Le Bourget) A/C Unavailable Planned Maint Paris (L…" at bounding box center [445, 119] width 694 height 177
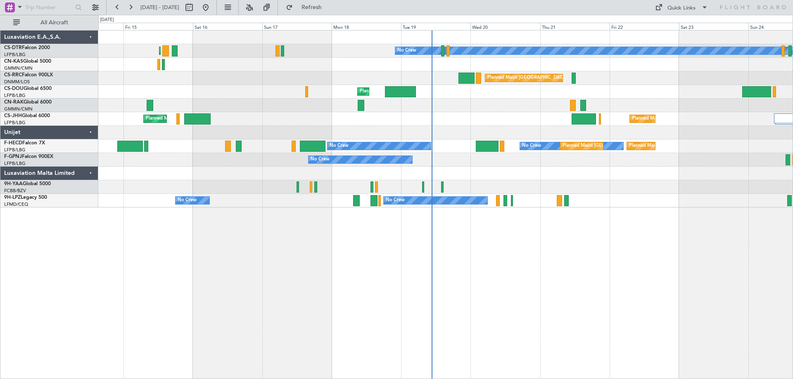
click at [698, 196] on div "No Crew Planned Maint Paris (Le Bourget) Planned Maint Sofia Planned Maint Pari…" at bounding box center [445, 119] width 694 height 177
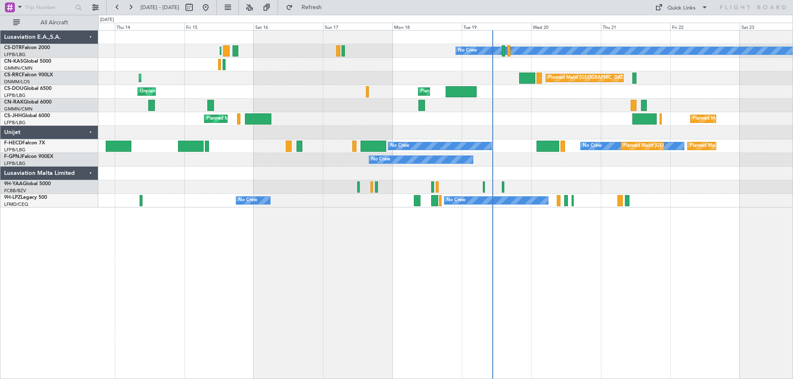
click at [549, 169] on div "No Crew Planned Maint Paris (Le Bourget) Planned Maint Sofia Planned Maint Pari…" at bounding box center [445, 119] width 694 height 177
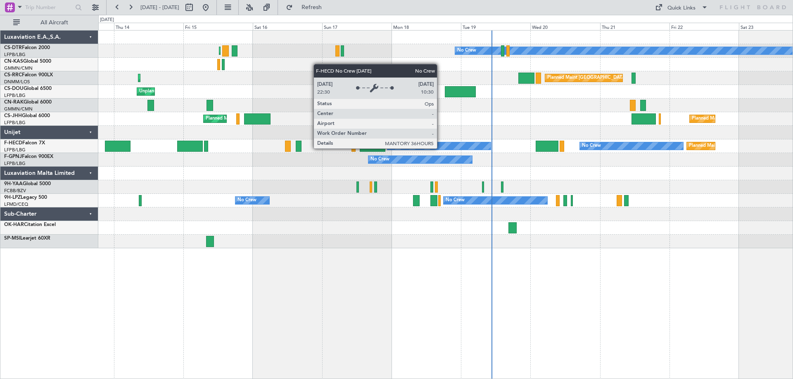
click at [441, 148] on div "No Crew" at bounding box center [439, 145] width 104 height 7
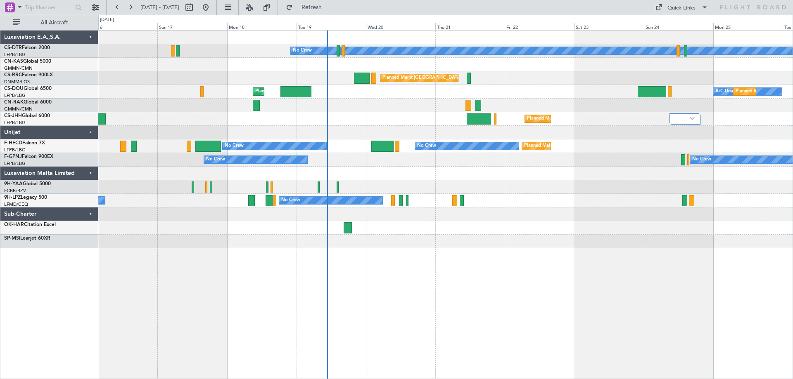
click at [314, 144] on div "No Crew Planned Maint [GEOGRAPHIC_DATA] ([GEOGRAPHIC_DATA]) Planned Maint [GEOG…" at bounding box center [445, 140] width 694 height 218
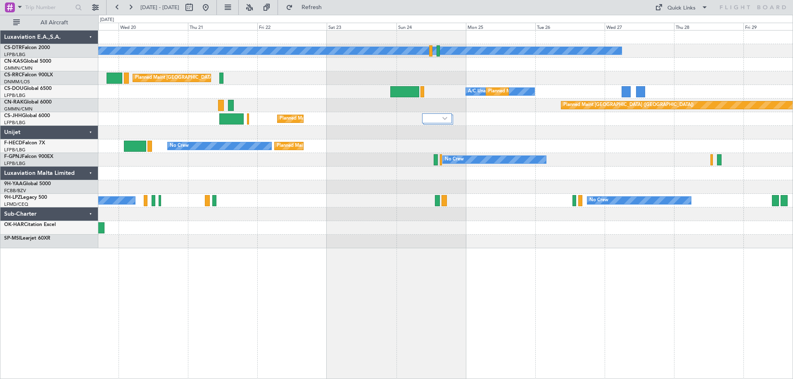
click at [294, 163] on div "No Crew Planned Maint [GEOGRAPHIC_DATA] ([GEOGRAPHIC_DATA]) A/C Unavailable Pla…" at bounding box center [445, 140] width 694 height 218
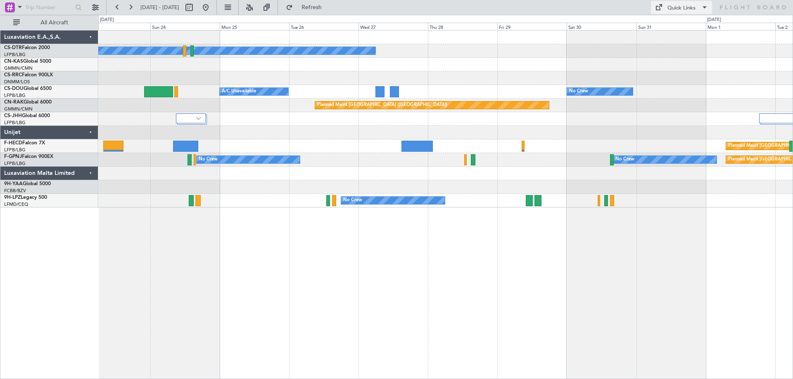
click at [698, 6] on button "Quick Links" at bounding box center [681, 7] width 61 height 13
click at [676, 25] on button "Trip Builder" at bounding box center [682, 27] width 62 height 20
click at [698, 6] on button "Quick Links" at bounding box center [681, 7] width 61 height 13
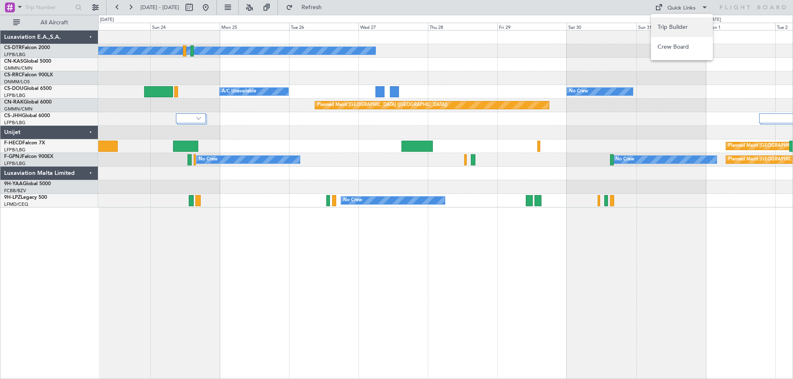
click at [680, 27] on button "Trip Builder" at bounding box center [682, 27] width 62 height 20
click at [703, 7] on span at bounding box center [704, 7] width 10 height 10
click at [687, 24] on button "Trip Builder" at bounding box center [682, 27] width 62 height 20
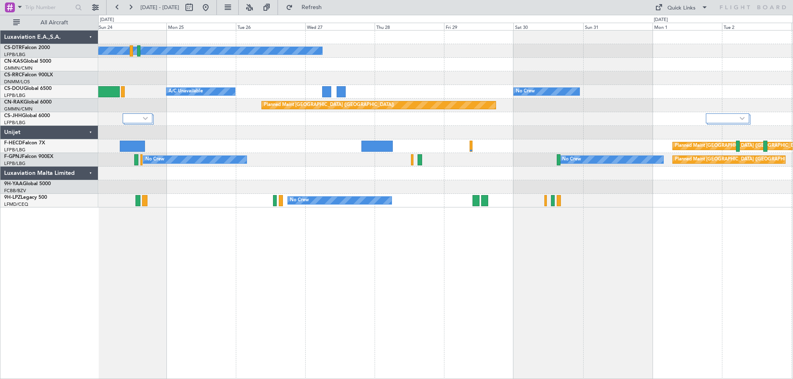
click at [559, 106] on div "Planned Maint [GEOGRAPHIC_DATA] ([GEOGRAPHIC_DATA])" at bounding box center [445, 106] width 694 height 14
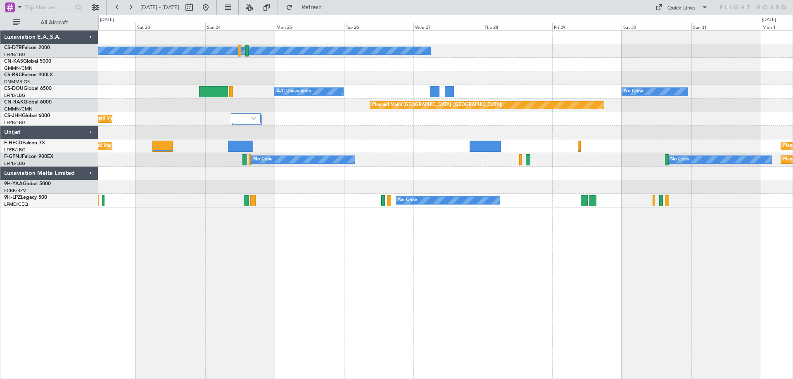
click at [609, 135] on div "No Crew Planned Maint [GEOGRAPHIC_DATA] ([GEOGRAPHIC_DATA]) No Crew Planned Mai…" at bounding box center [445, 119] width 694 height 177
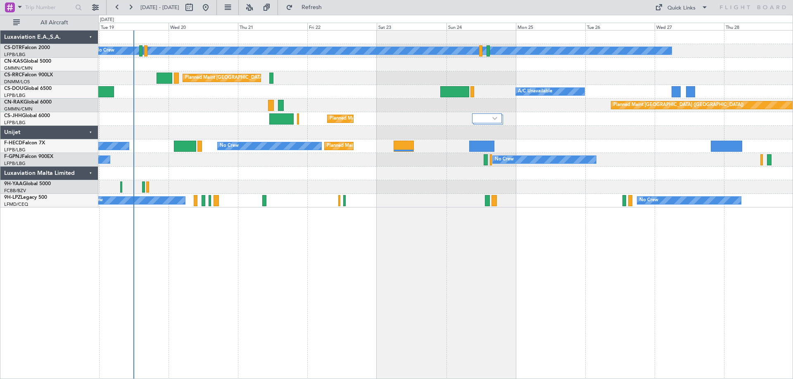
click at [471, 136] on div "No Crew Planned Maint [GEOGRAPHIC_DATA] ([GEOGRAPHIC_DATA]) Planned Maint [GEOG…" at bounding box center [445, 119] width 694 height 177
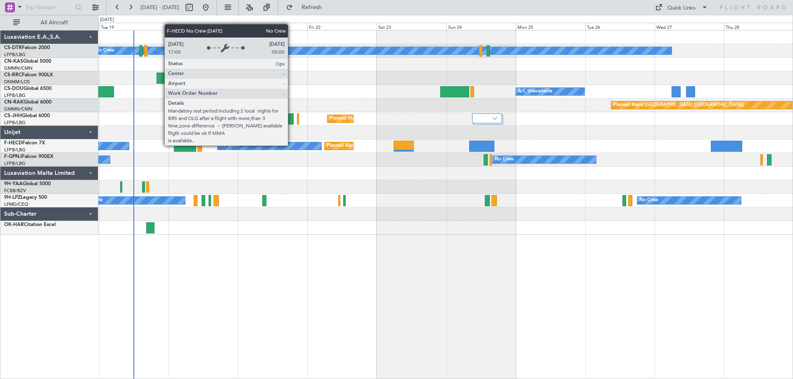
click at [291, 145] on div "No Crew" at bounding box center [270, 145] width 104 height 7
click at [286, 145] on div "No Crew" at bounding box center [270, 145] width 104 height 7
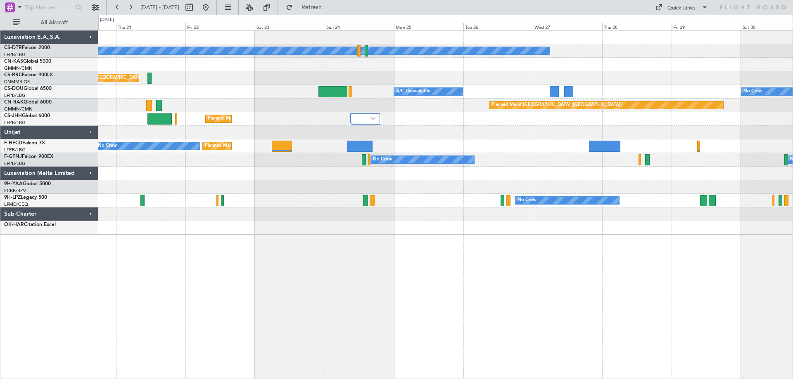
click at [448, 137] on div at bounding box center [445, 133] width 694 height 14
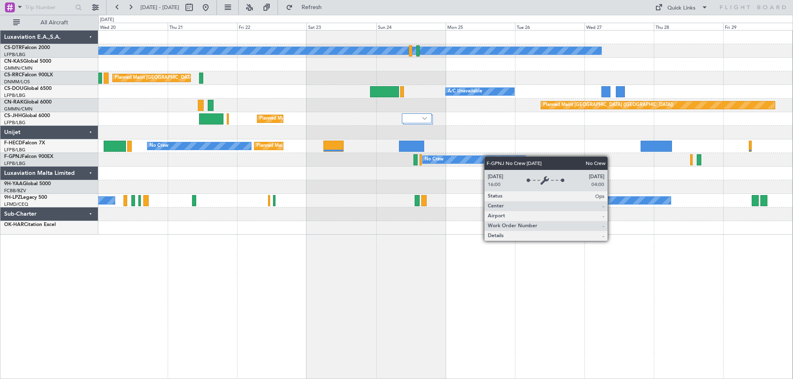
click at [489, 156] on div "No Crew Planned Maint [GEOGRAPHIC_DATA] ([GEOGRAPHIC_DATA]) Planned Maint [GEOG…" at bounding box center [445, 133] width 694 height 204
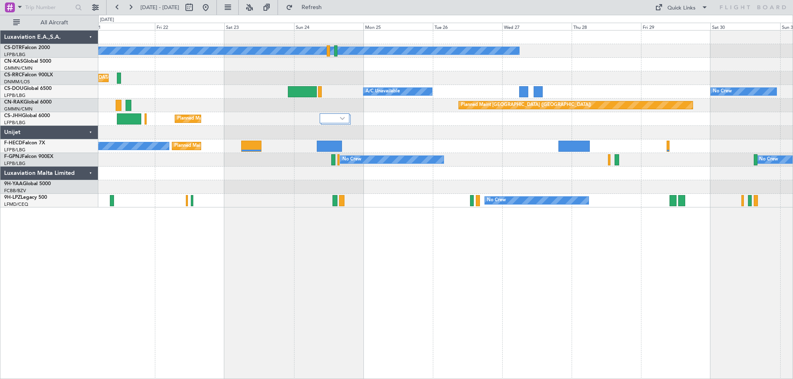
click at [493, 126] on div "No Crew Planned Maint [GEOGRAPHIC_DATA] ([GEOGRAPHIC_DATA]) Planned Maint [GEOG…" at bounding box center [445, 119] width 694 height 177
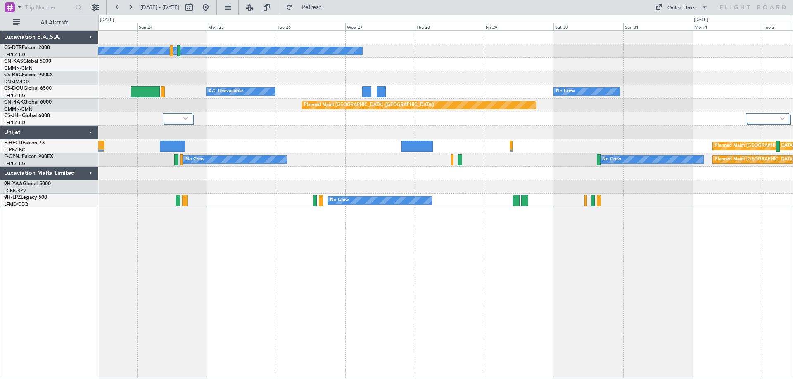
click at [378, 134] on div at bounding box center [445, 133] width 694 height 14
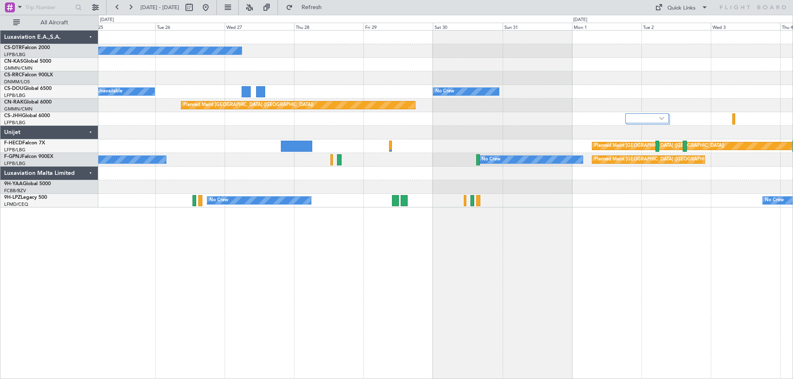
click at [505, 137] on div at bounding box center [445, 133] width 694 height 14
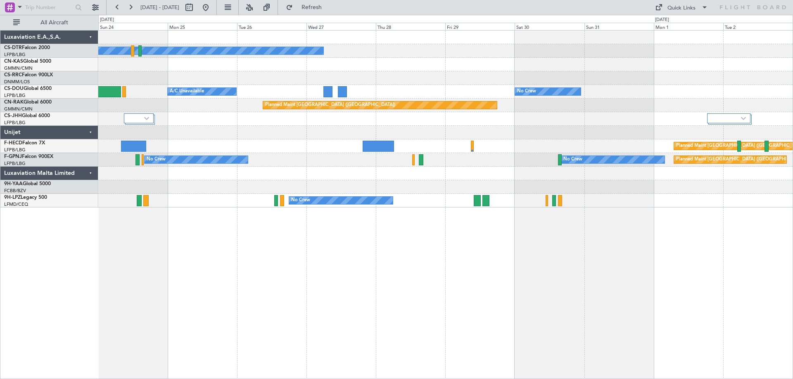
click at [599, 138] on div at bounding box center [445, 133] width 694 height 14
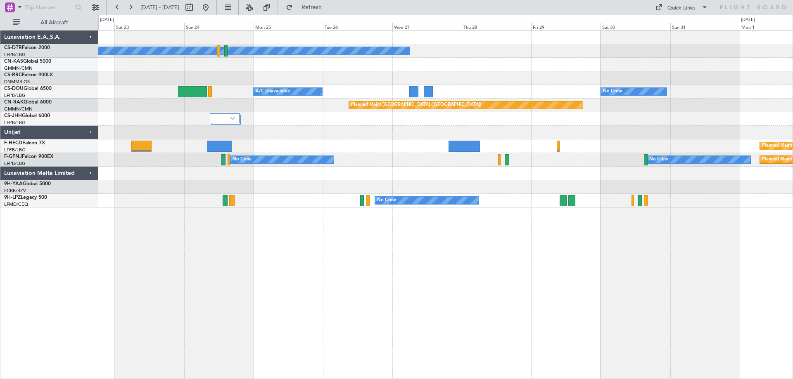
click at [561, 135] on div at bounding box center [445, 133] width 694 height 14
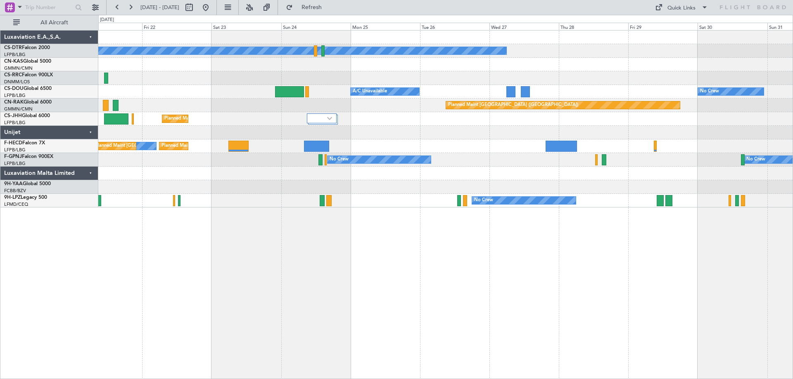
click at [372, 133] on div at bounding box center [445, 133] width 694 height 14
